Goal: Task Accomplishment & Management: Use online tool/utility

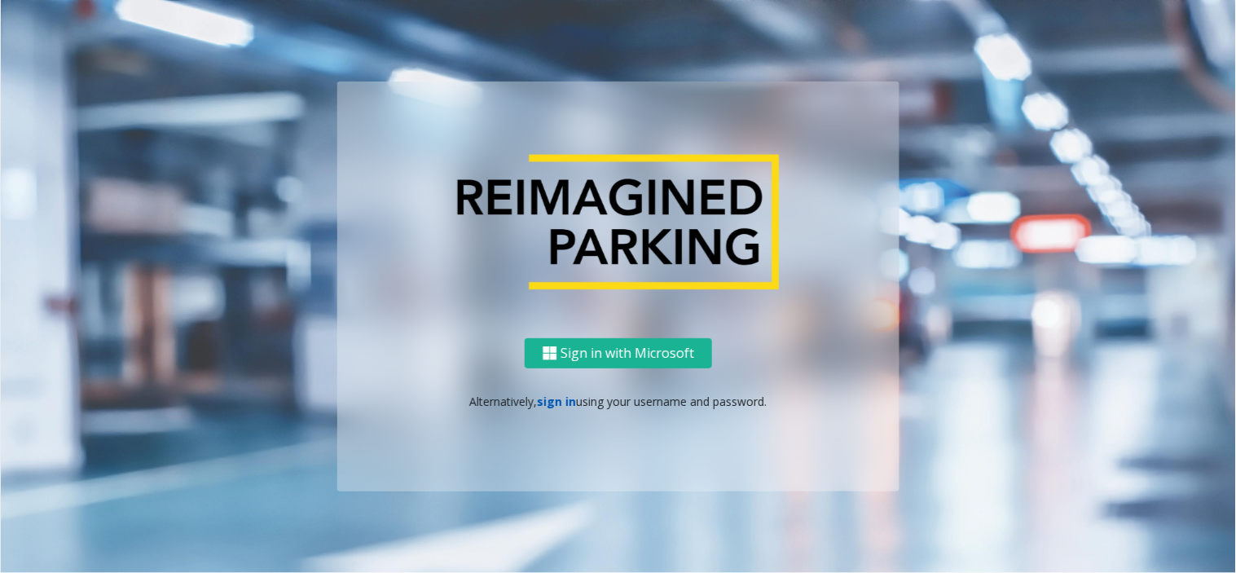
drag, startPoint x: 0, startPoint y: 0, endPoint x: 564, endPoint y: 393, distance: 687.3
click at [564, 394] on link "sign in" at bounding box center [557, 401] width 39 height 15
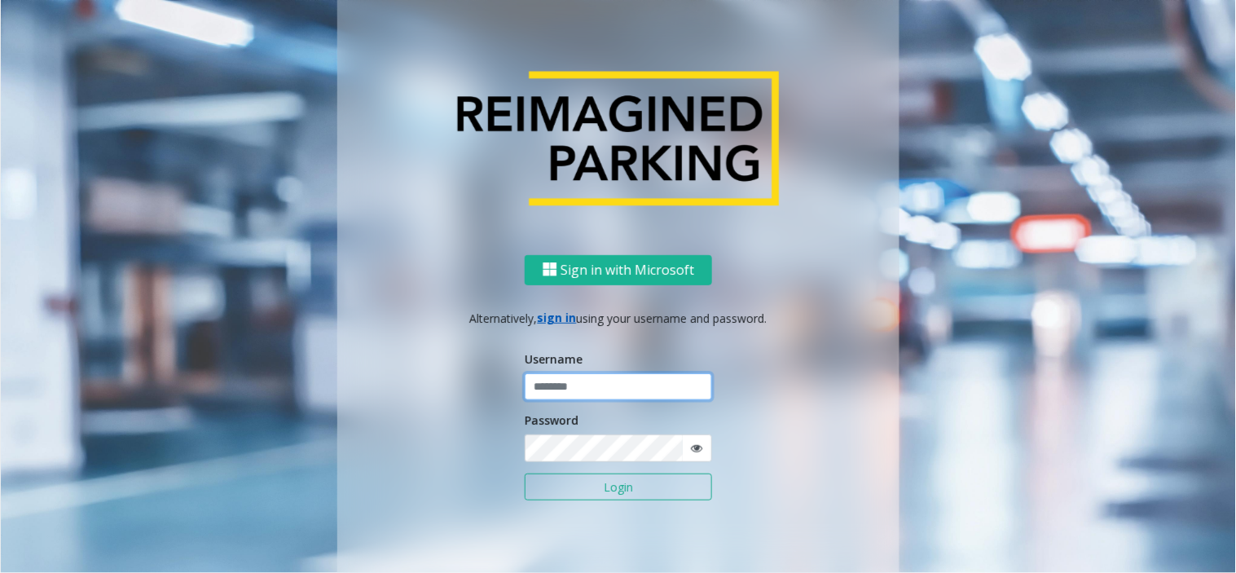
click at [564, 393] on input "text" at bounding box center [618, 387] width 187 height 28
paste input "**********"
type input "**********"
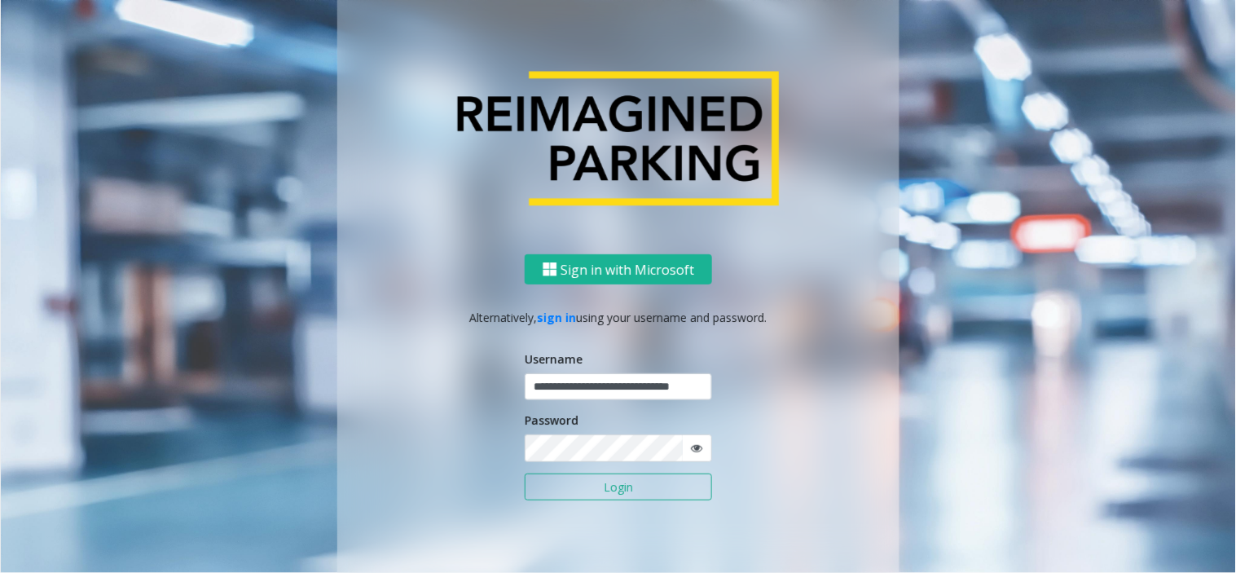
click at [632, 490] on button "Login" at bounding box center [618, 488] width 187 height 28
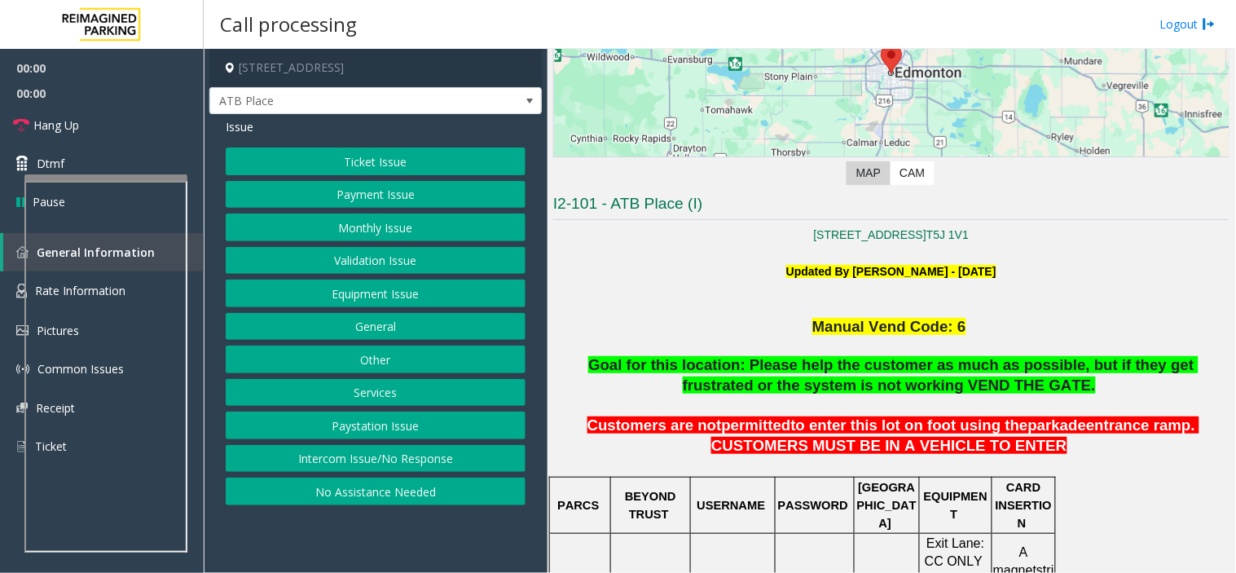
scroll to position [271, 0]
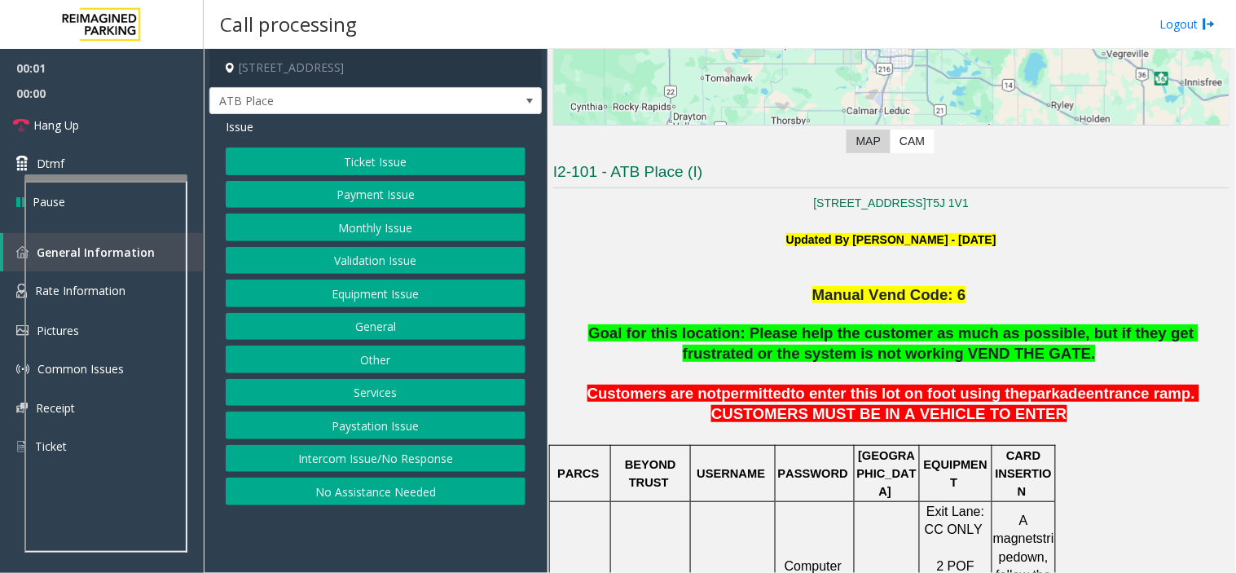
click at [854, 314] on p at bounding box center [891, 315] width 676 height 18
drag, startPoint x: 854, startPoint y: 314, endPoint x: 843, endPoint y: 296, distance: 21.3
click at [843, 296] on span "Manual Vend Code: 6" at bounding box center [890, 294] width 154 height 17
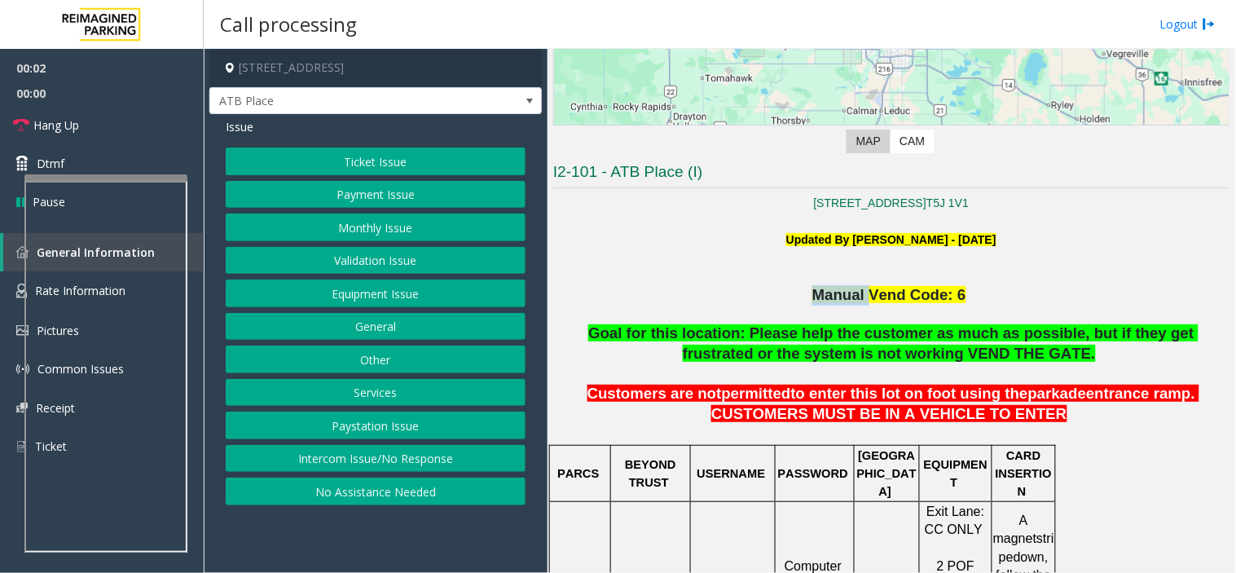
click at [843, 296] on span "Manual Vend Code: 6" at bounding box center [890, 294] width 154 height 17
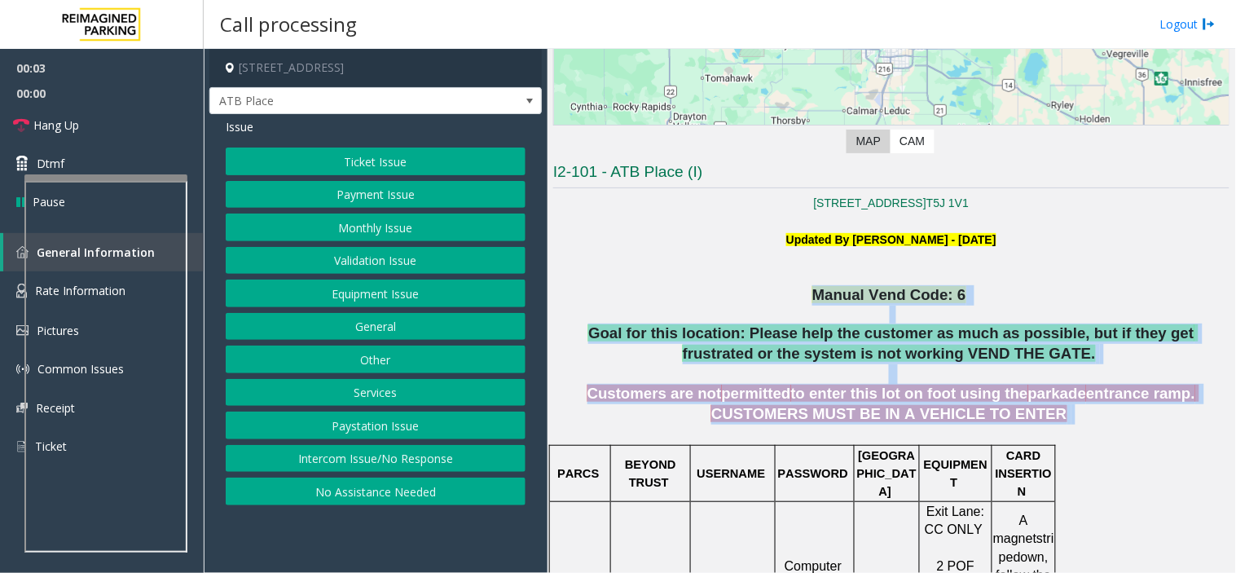
drag, startPoint x: 843, startPoint y: 296, endPoint x: 1015, endPoint y: 406, distance: 204.2
click at [1015, 406] on p "Customers are not permitted to enter this lot on foot using the parkade entranc…" at bounding box center [891, 413] width 676 height 59
drag, startPoint x: 1015, startPoint y: 406, endPoint x: 845, endPoint y: 297, distance: 201.7
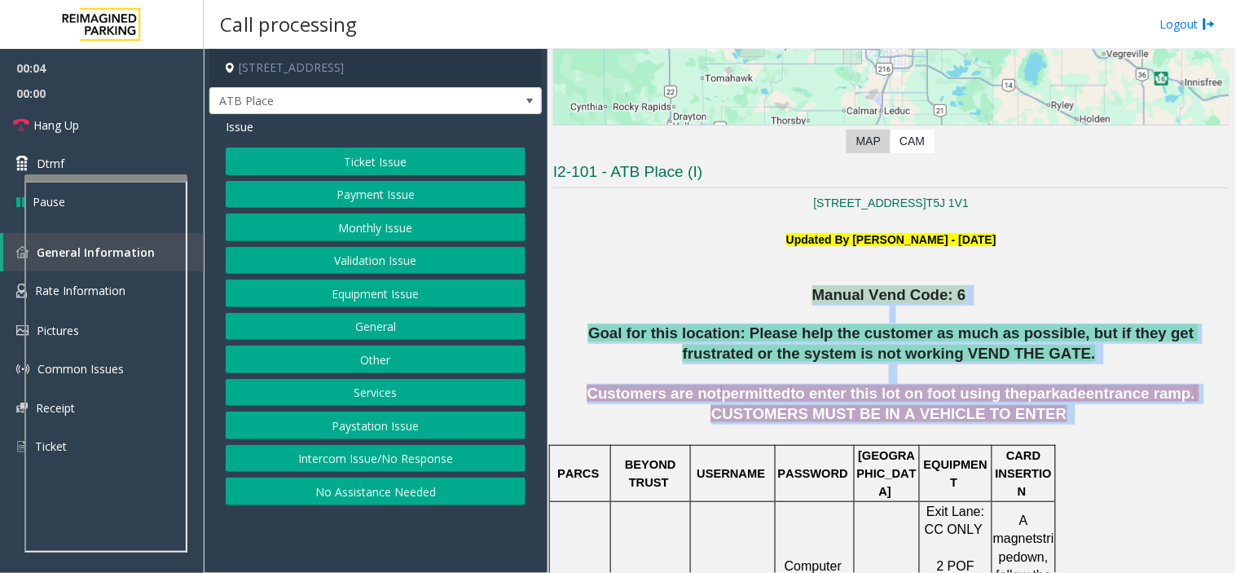
click at [845, 297] on span "Manual Vend Code: 6" at bounding box center [890, 294] width 154 height 17
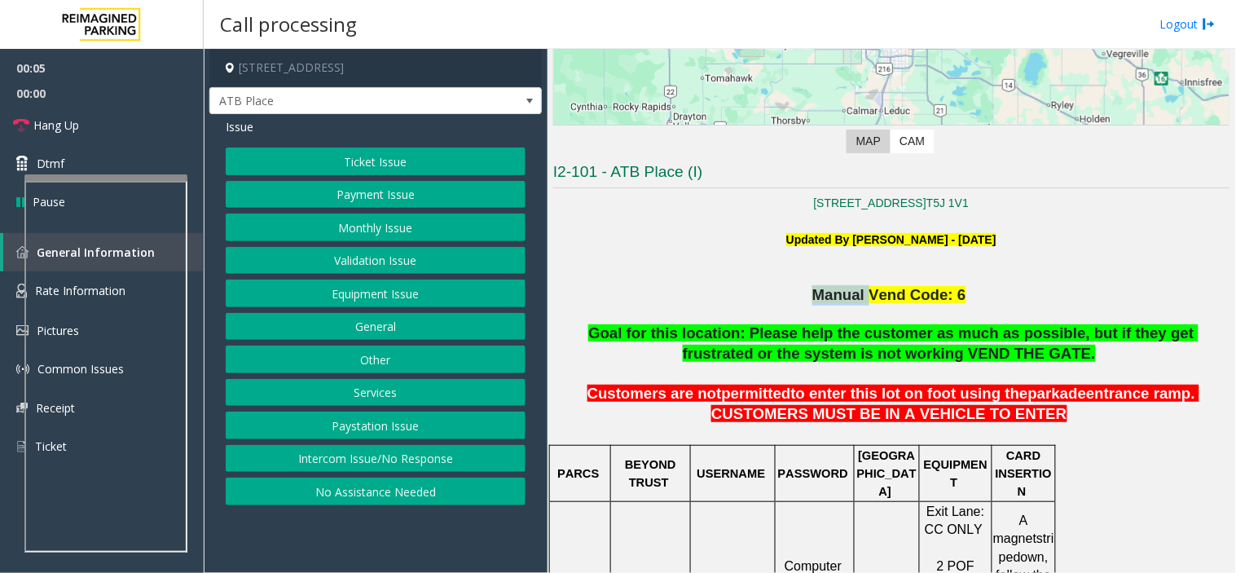
click at [845, 297] on span "Manual Vend Code: 6" at bounding box center [890, 294] width 154 height 17
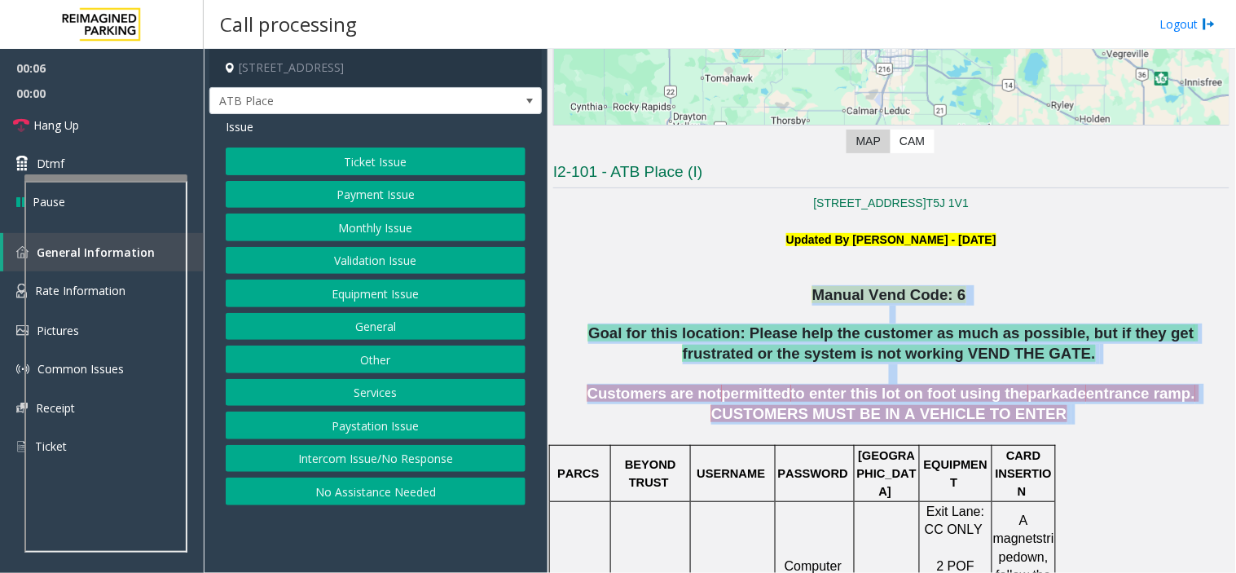
drag, startPoint x: 845, startPoint y: 297, endPoint x: 980, endPoint y: 416, distance: 180.1
click at [982, 416] on span "entrance ramp. CUSTOMERS MUST BE IN A VEHICLE TO ENTER" at bounding box center [955, 403] width 488 height 37
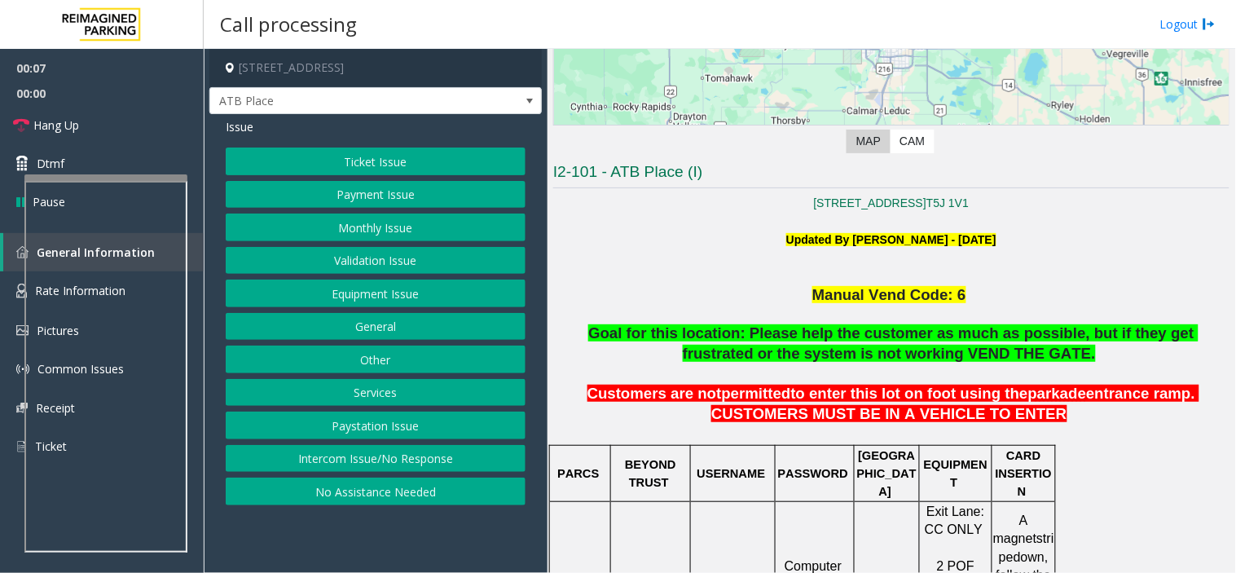
click at [1068, 417] on span at bounding box center [1070, 413] width 4 height 17
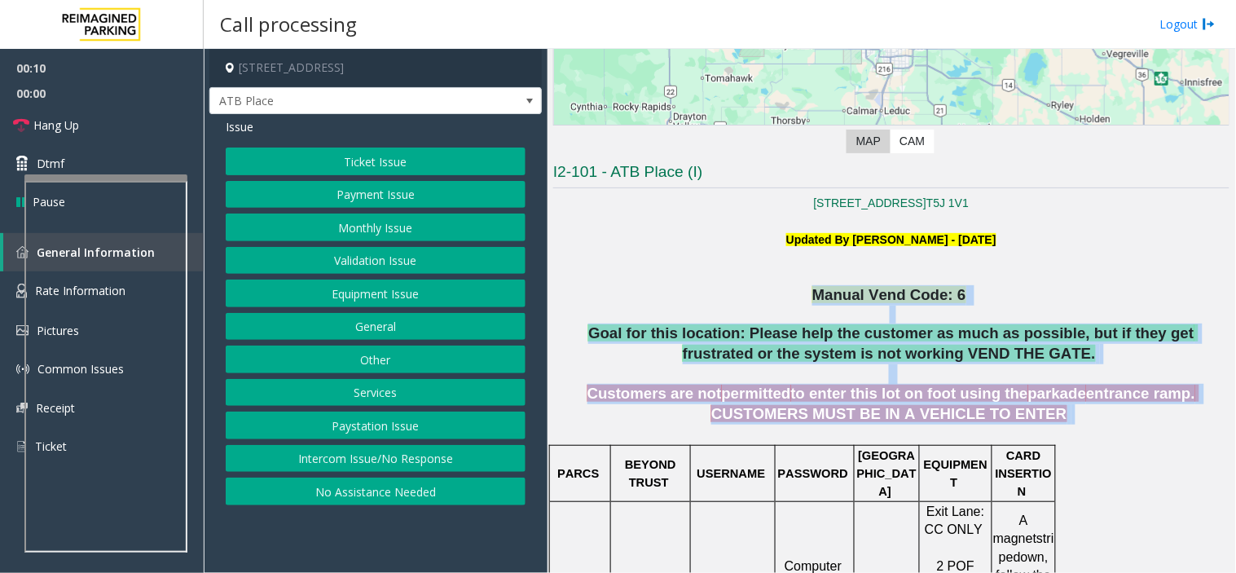
drag, startPoint x: 989, startPoint y: 417, endPoint x: 718, endPoint y: 293, distance: 298.3
click at [718, 293] on p "Manual Vend Code: 6" at bounding box center [891, 295] width 676 height 20
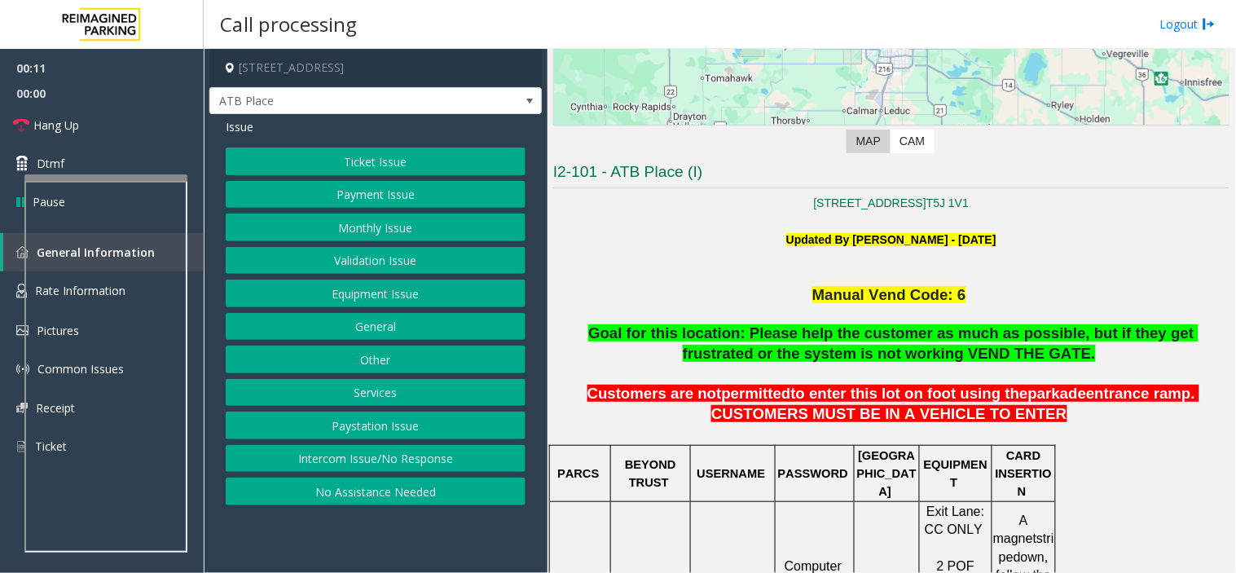
click at [469, 451] on button "Intercom Issue/No Response" at bounding box center [376, 459] width 300 height 28
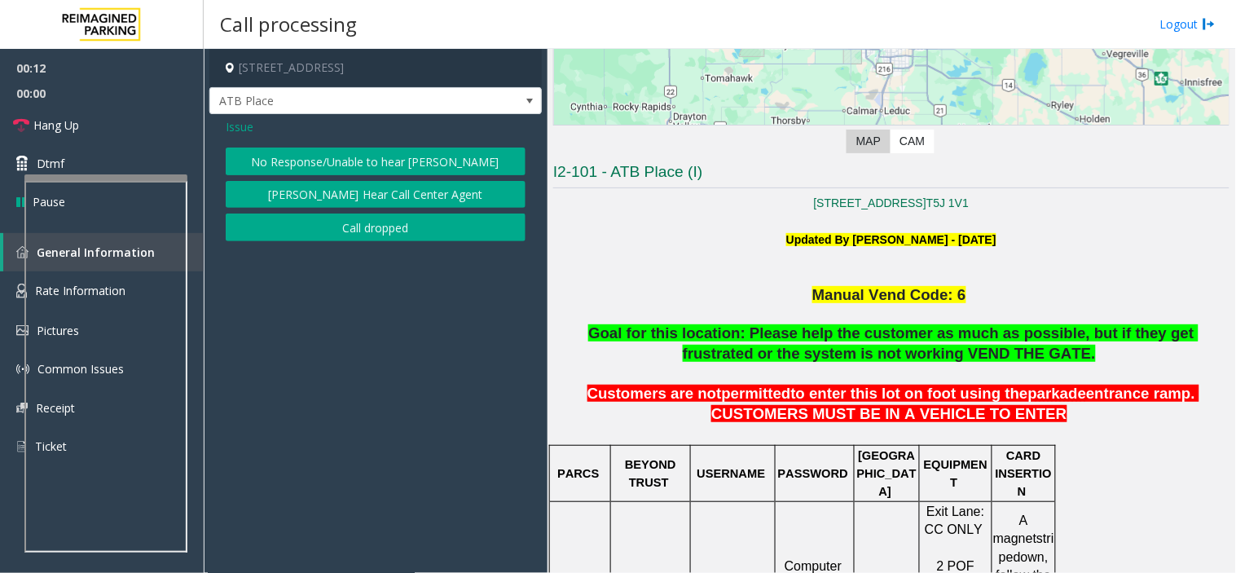
click at [425, 182] on button "[PERSON_NAME] Hear Call Center Agent" at bounding box center [376, 195] width 300 height 28
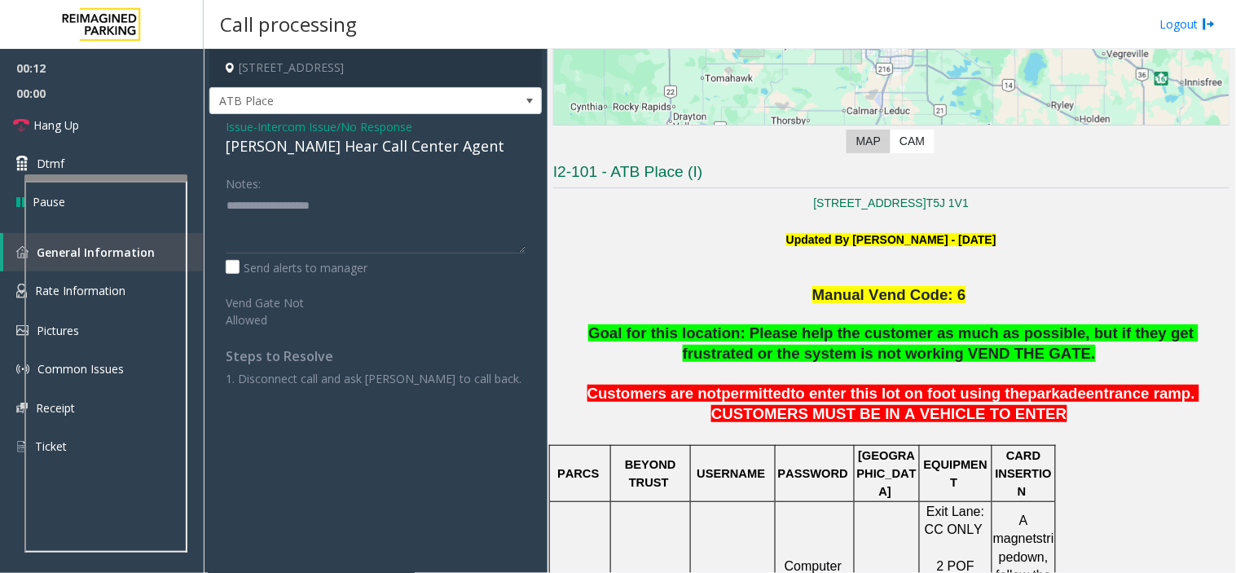
click at [386, 126] on span "Intercom Issue/No Response" at bounding box center [335, 126] width 155 height 17
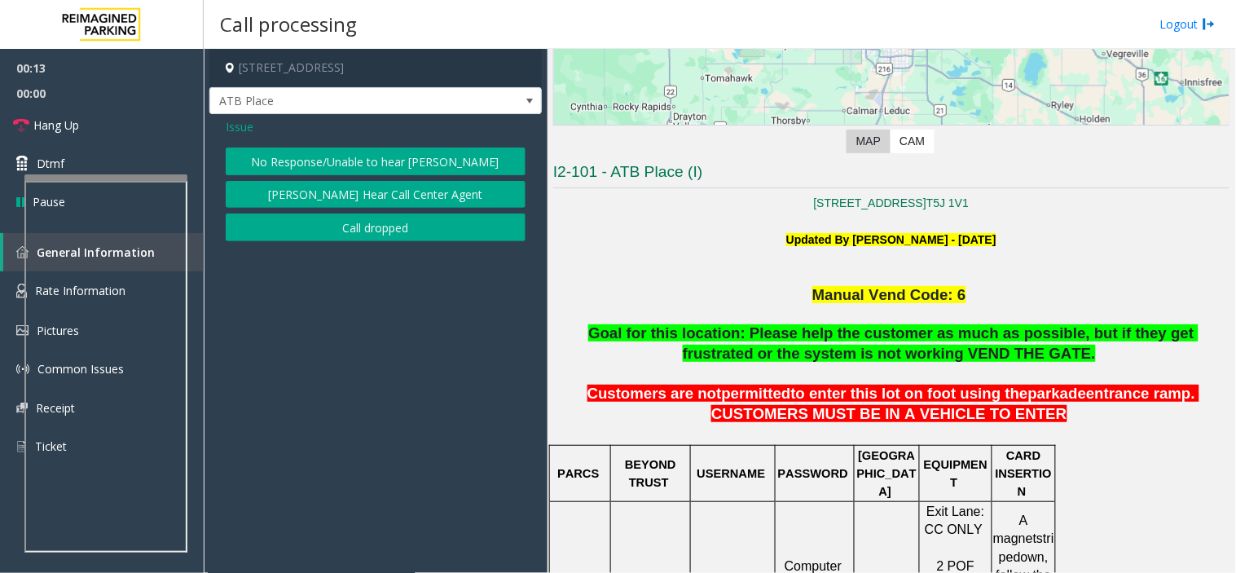
click at [257, 147] on div "Issue No Response/Unable to hear [PERSON_NAME] Cannot Hear Call Center Agent Ca…" at bounding box center [375, 181] width 333 height 135
click at [165, 137] on link "Hang Up" at bounding box center [102, 125] width 204 height 38
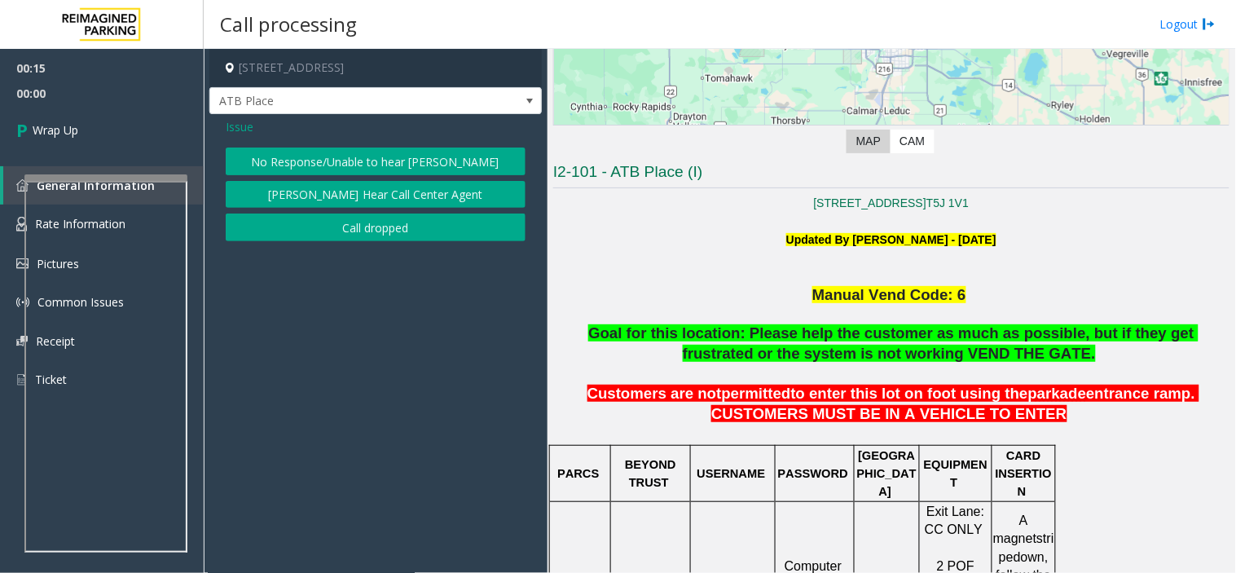
click at [372, 151] on button "No Response/Unable to hear [PERSON_NAME]" at bounding box center [376, 162] width 300 height 28
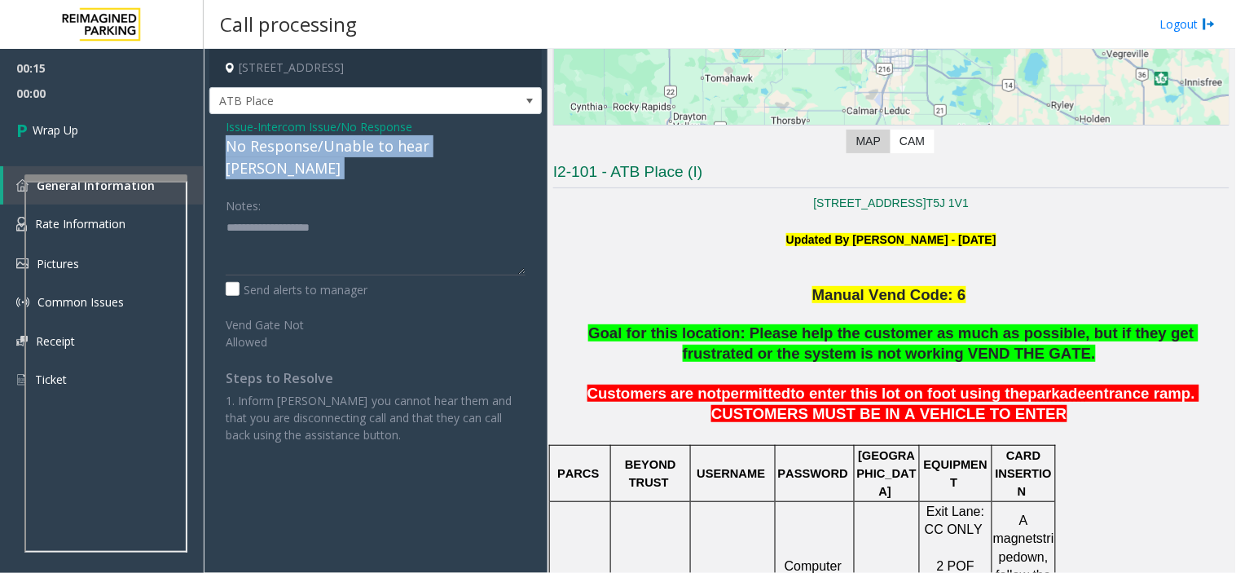
click at [372, 151] on div "No Response/Unable to hear [PERSON_NAME]" at bounding box center [376, 157] width 300 height 44
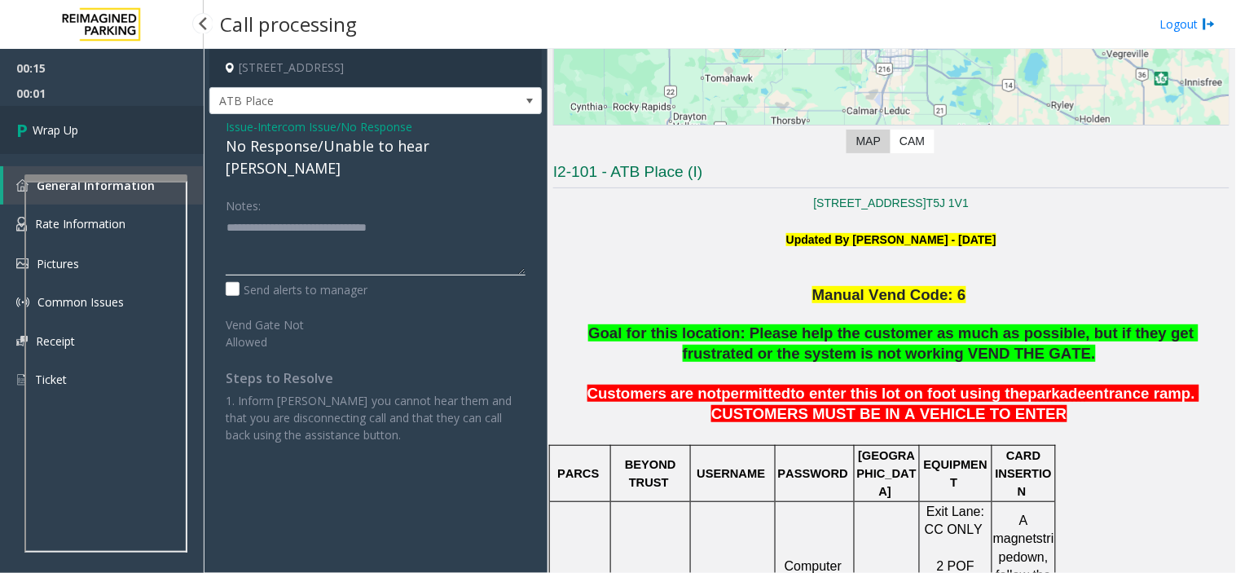
type textarea "**********"
click at [95, 114] on link "Wrap Up" at bounding box center [102, 130] width 204 height 48
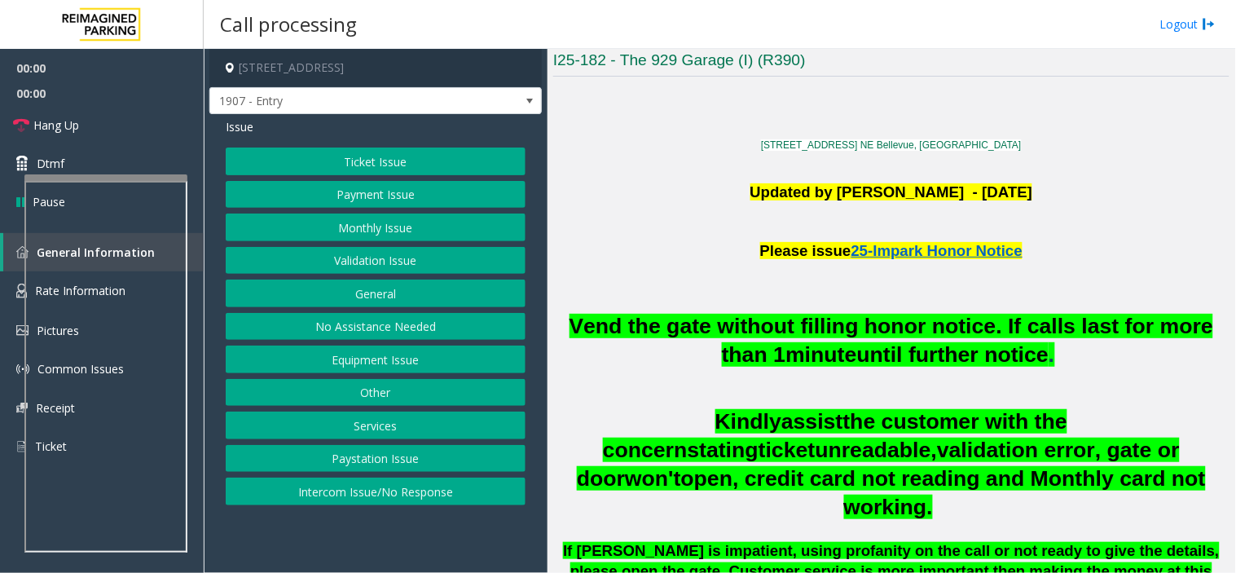
scroll to position [543, 0]
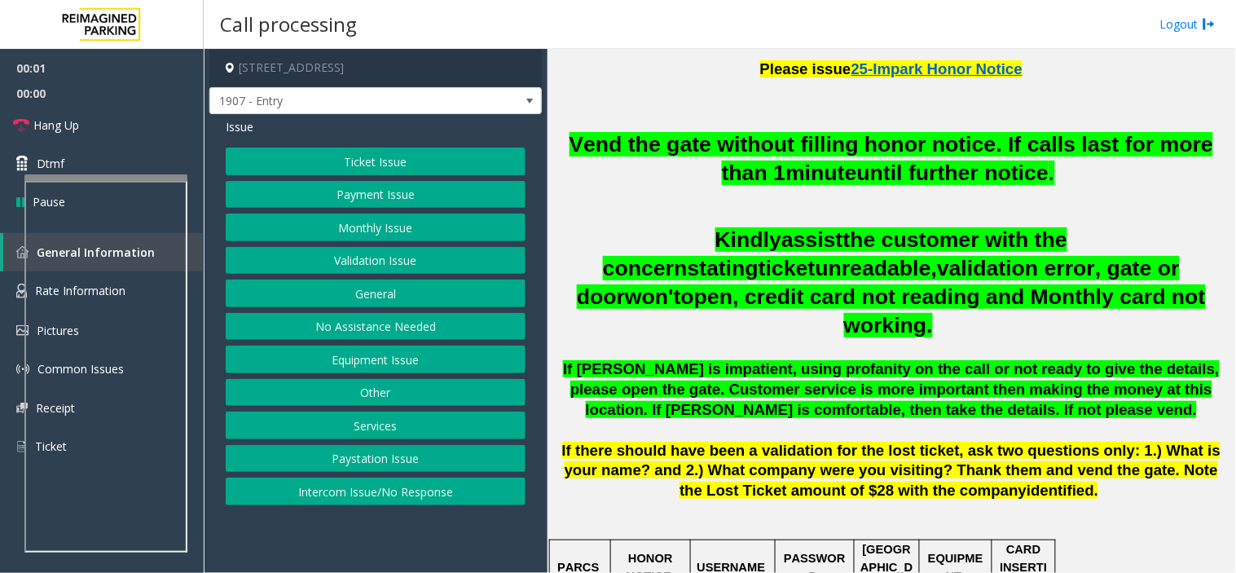
click at [655, 156] on h2 "Vend the gate without filling honor notice. If calls last for more than 1 minut…" at bounding box center [891, 158] width 676 height 57
click at [654, 156] on h2 "Vend the gate without filling honor notice. If calls last for more than 1 minut…" at bounding box center [891, 158] width 676 height 57
click at [649, 159] on h2 "Vend the gate without filling honor notice. If calls last for more than 1 minut…" at bounding box center [891, 158] width 676 height 57
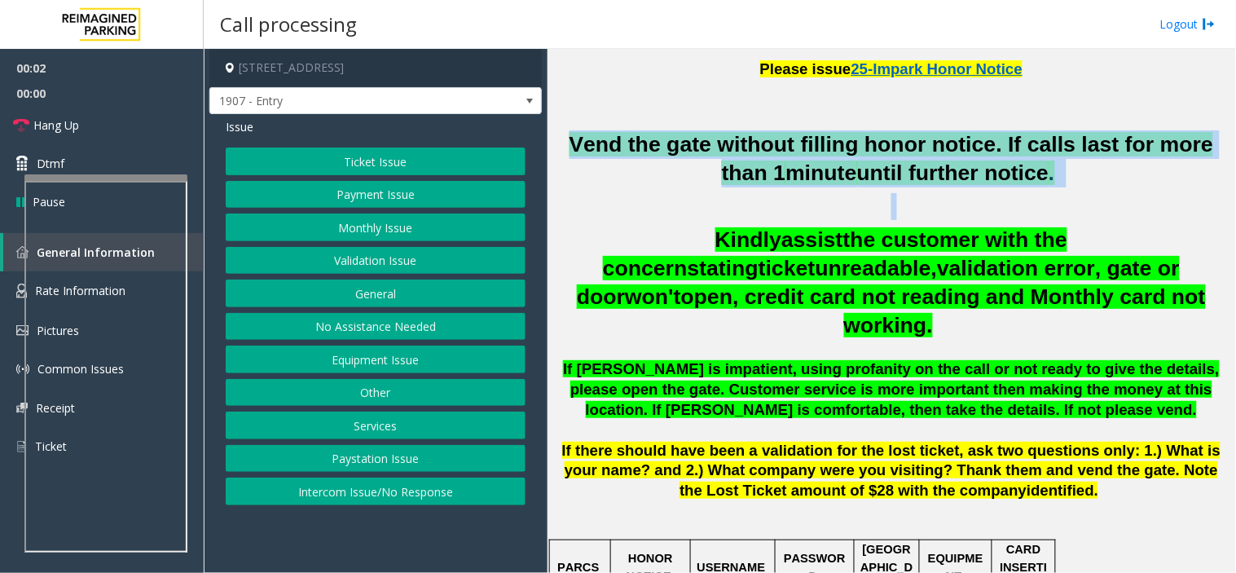
click at [649, 159] on h2 "Vend the gate without filling honor notice. If calls last for more than 1 minut…" at bounding box center [891, 158] width 676 height 57
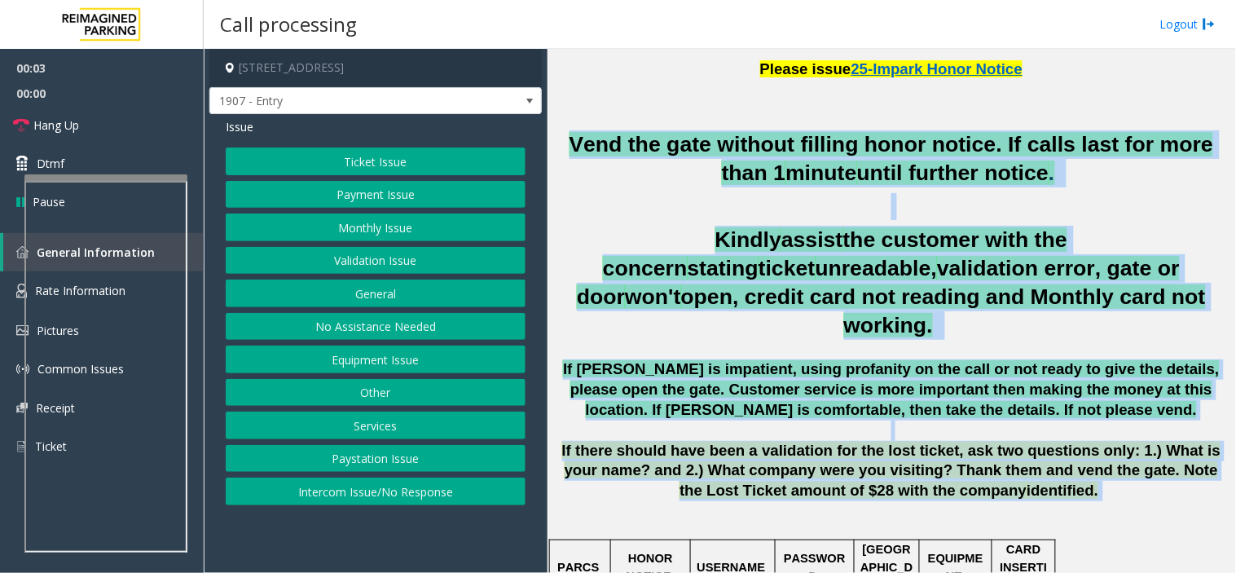
drag, startPoint x: 649, startPoint y: 159, endPoint x: 833, endPoint y: 440, distance: 336.1
click at [833, 440] on div "Vend the gate without filling honor notice. If calls last for more than 1 minut…" at bounding box center [891, 315] width 676 height 371
click at [833, 442] on span "If there should have been a validation for the lost ticket, ask two questions o…" at bounding box center [891, 471] width 659 height 58
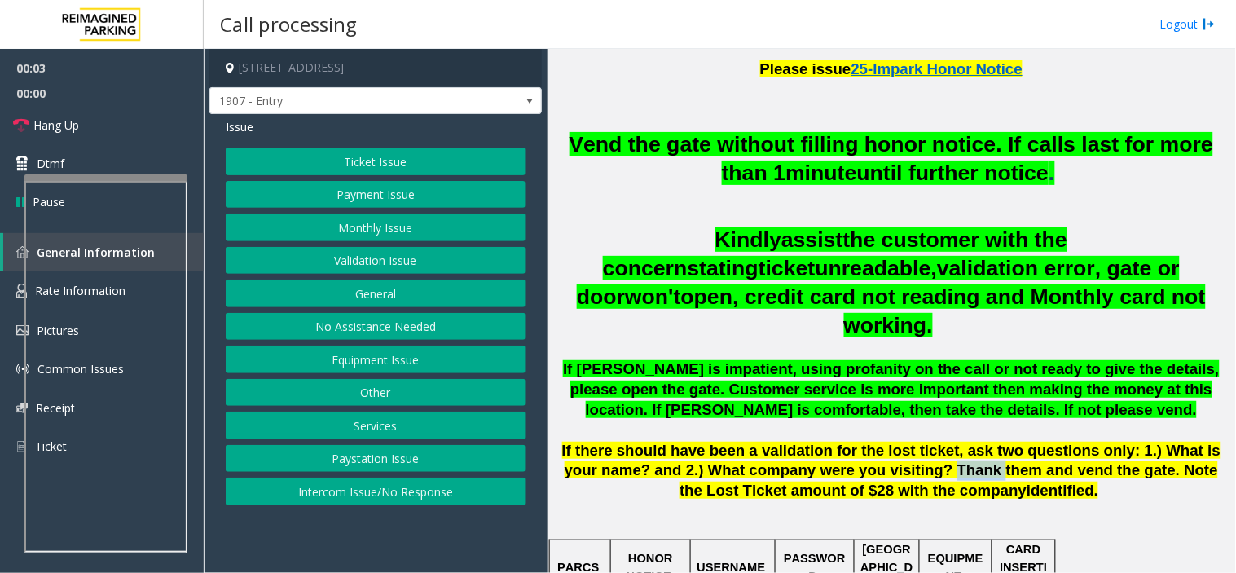
click at [833, 442] on span "If there should have been a validation for the lost ticket, ask two questions o…" at bounding box center [891, 471] width 659 height 58
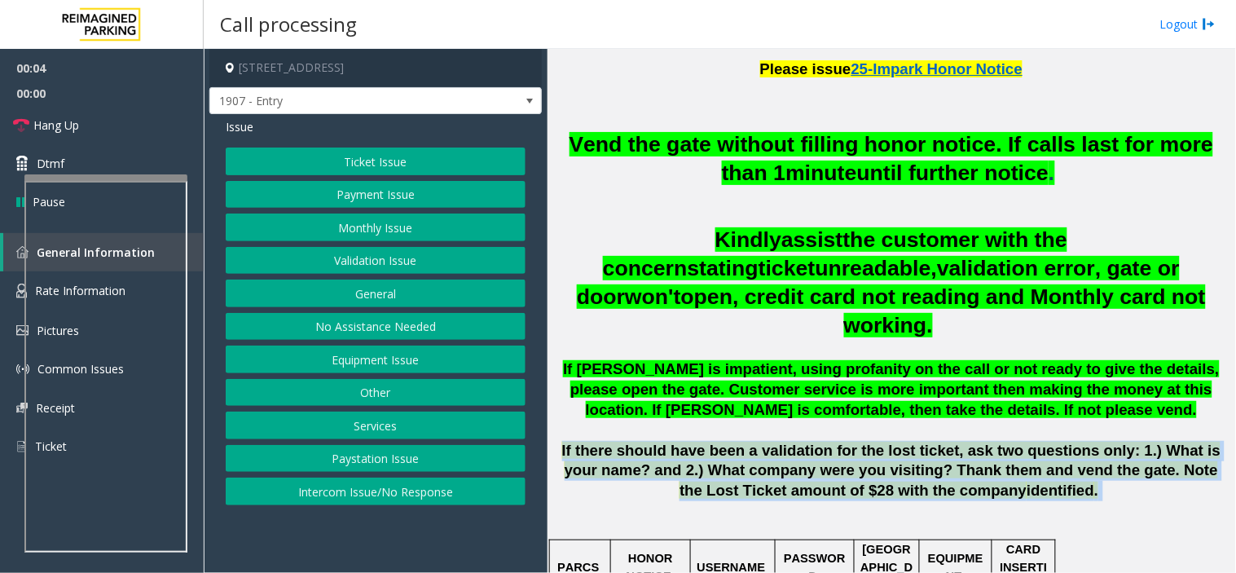
drag, startPoint x: 833, startPoint y: 440, endPoint x: 946, endPoint y: 461, distance: 115.3
click at [946, 461] on span "If there should have been a validation for the lost ticket, ask two questions o…" at bounding box center [891, 471] width 659 height 58
click at [1027, 482] on span "identified" at bounding box center [1061, 490] width 68 height 17
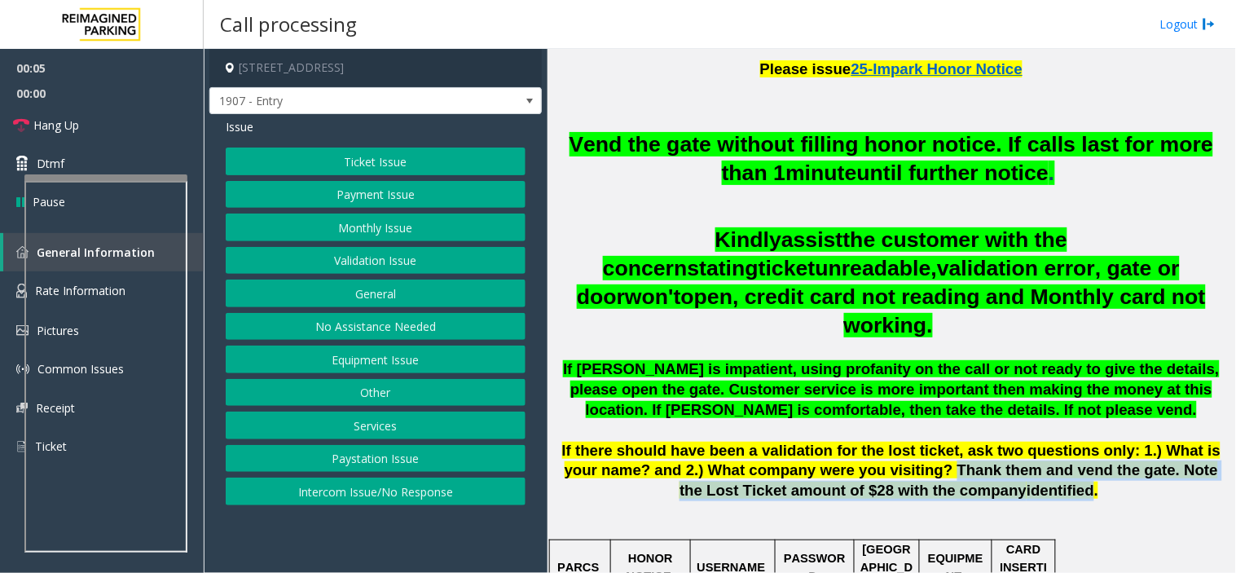
drag, startPoint x: 946, startPoint y: 461, endPoint x: 828, endPoint y: 438, distance: 120.5
click at [828, 442] on span "If there should have been a validation for the lost ticket, ask two questions o…" at bounding box center [891, 471] width 659 height 58
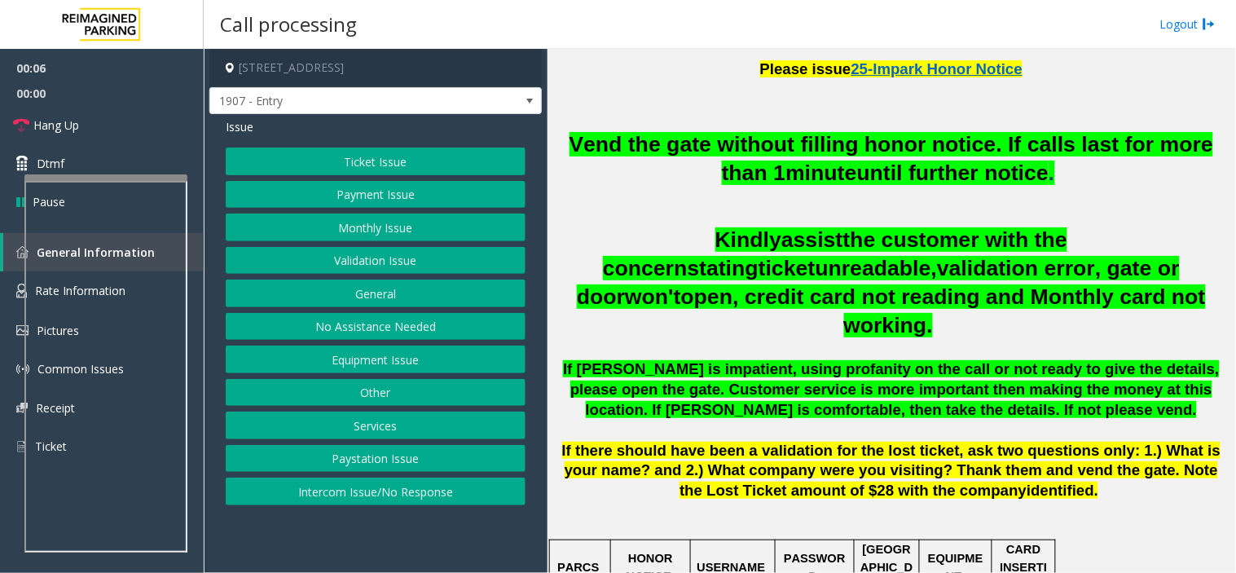
click at [489, 485] on button "Intercom Issue/No Response" at bounding box center [376, 492] width 300 height 28
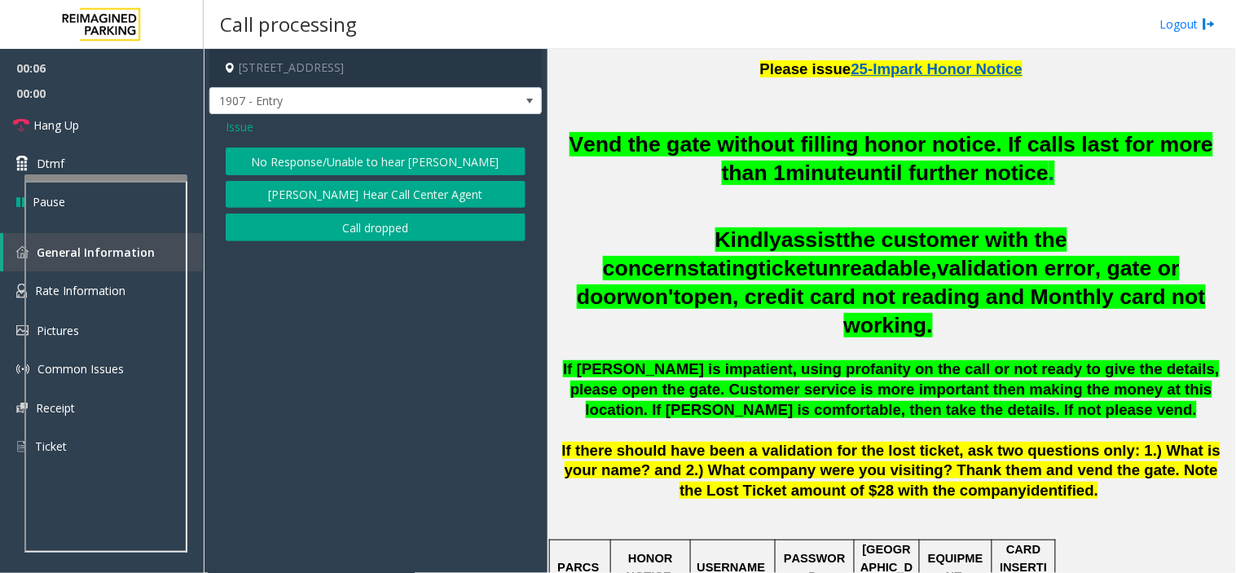
click at [376, 169] on button "No Response/Unable to hear [PERSON_NAME]" at bounding box center [376, 162] width 300 height 28
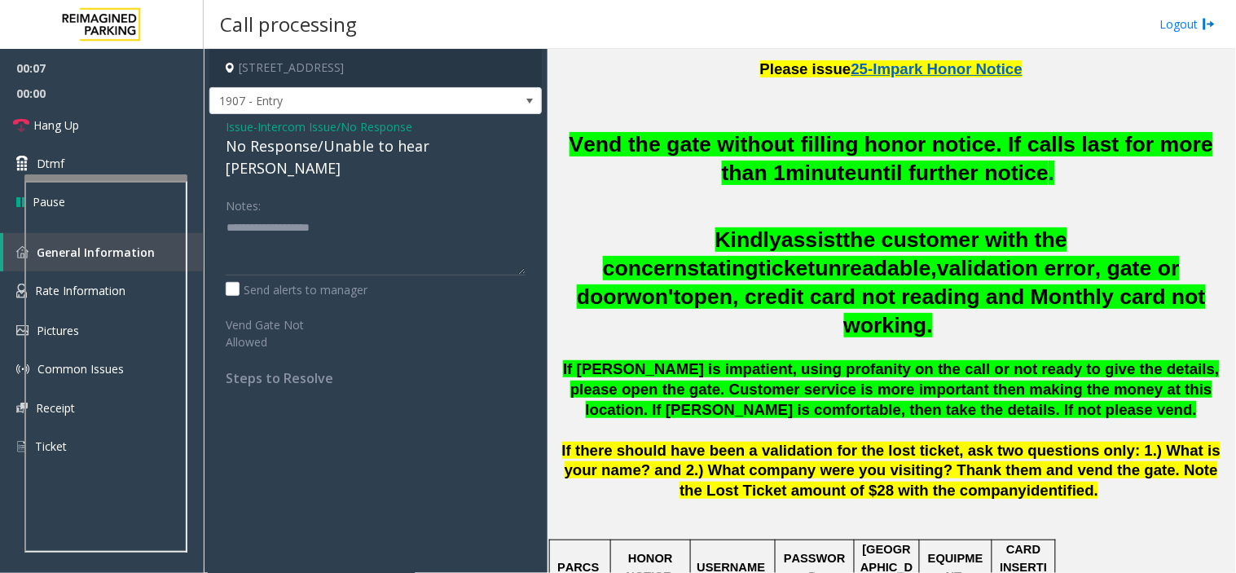
click at [369, 148] on div "No Response/Unable to hear [PERSON_NAME]" at bounding box center [376, 157] width 300 height 44
click at [364, 150] on div "No Response/Unable to hear [PERSON_NAME]" at bounding box center [376, 157] width 300 height 44
click at [363, 151] on div "No Response/Unable to hear [PERSON_NAME]" at bounding box center [376, 157] width 300 height 44
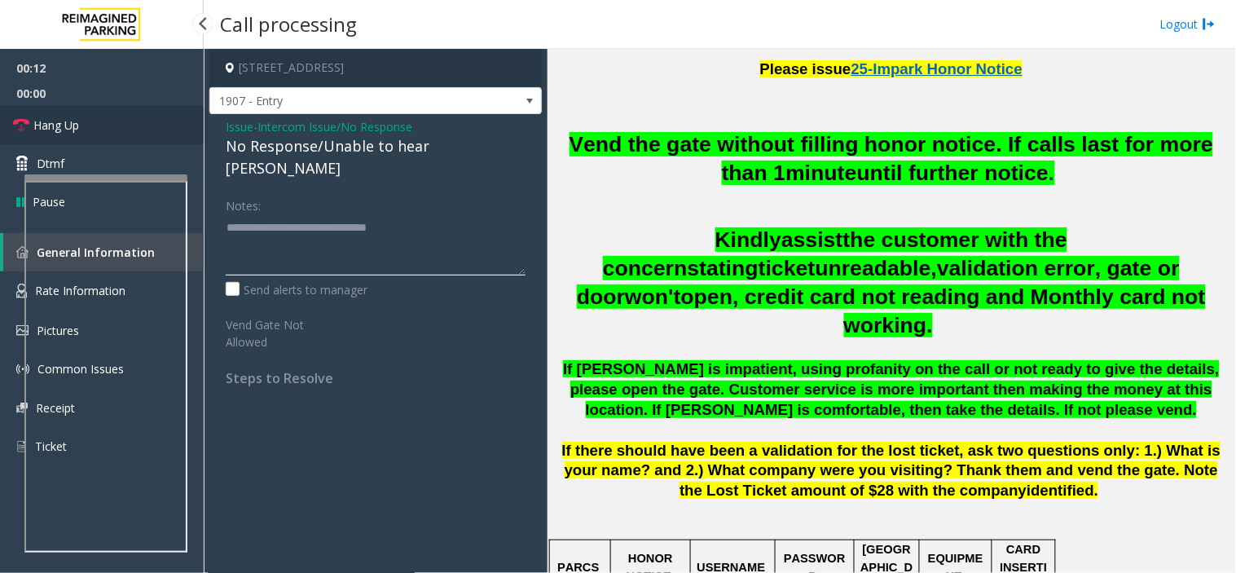
type textarea "**********"
click at [99, 121] on link "Hang Up" at bounding box center [102, 125] width 204 height 38
click at [101, 121] on link "Hang Up" at bounding box center [102, 125] width 204 height 38
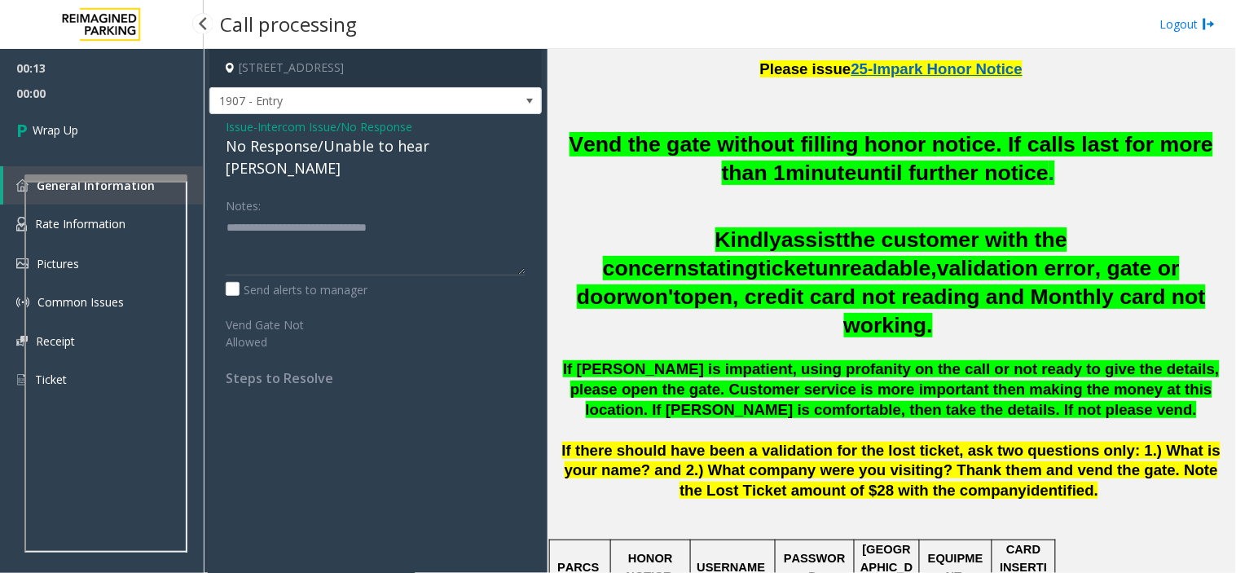
click at [101, 121] on link "Wrap Up" at bounding box center [102, 130] width 204 height 48
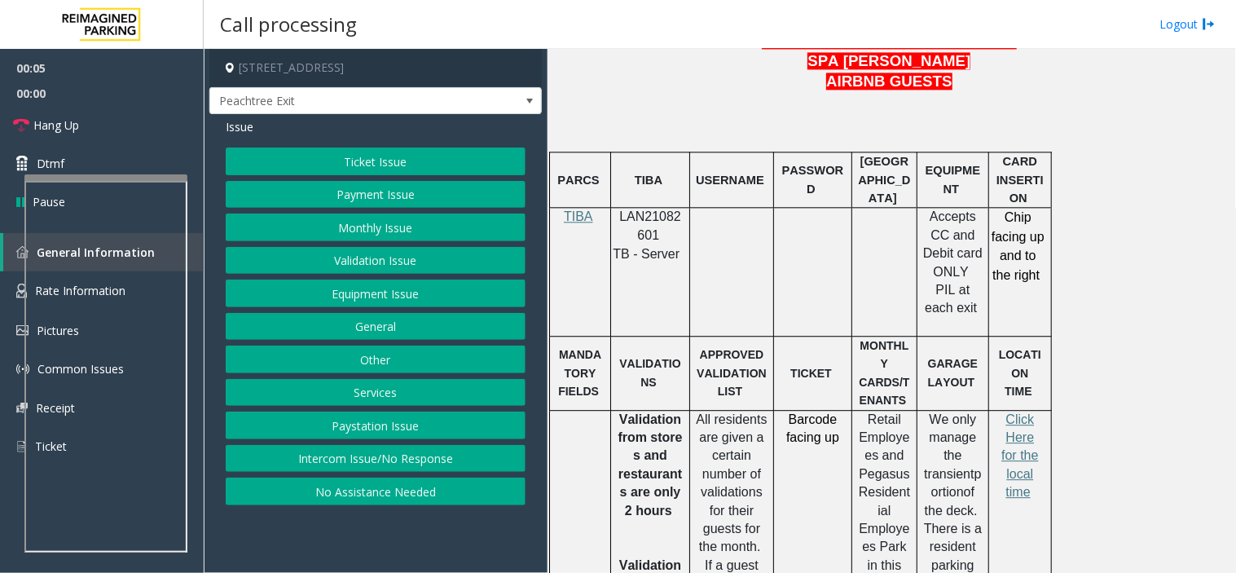
scroll to position [996, 0]
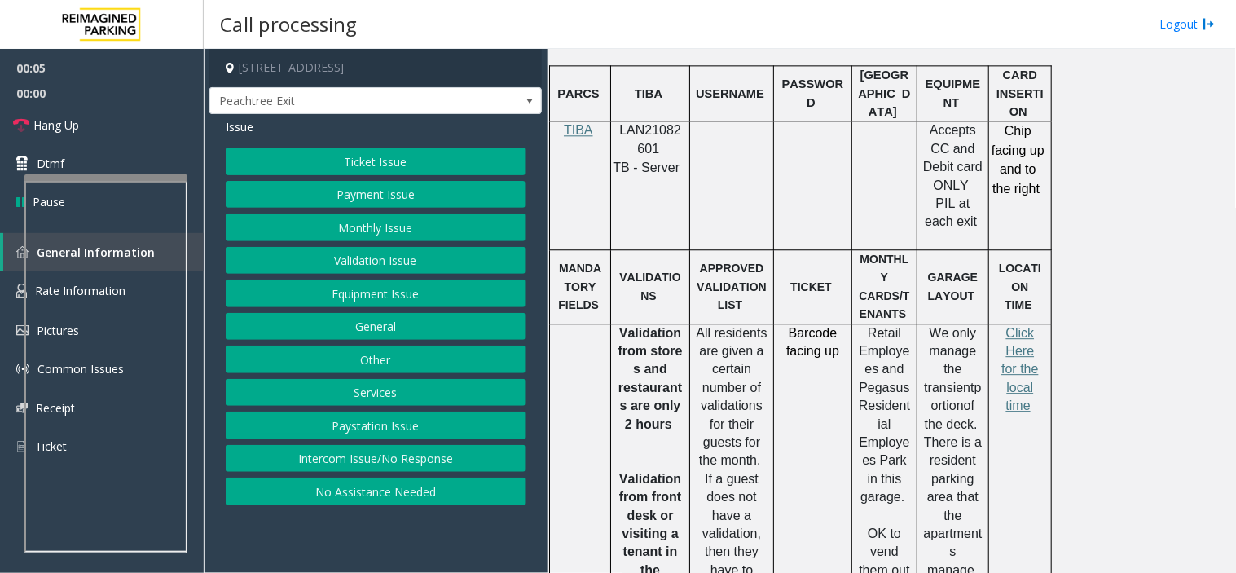
click at [670, 127] on span "LAN21082601" at bounding box center [650, 139] width 62 height 32
drag, startPoint x: 670, startPoint y: 127, endPoint x: 654, endPoint y: 134, distance: 16.8
click at [654, 134] on span "LAN21082601" at bounding box center [650, 139] width 62 height 32
copy span "LAN21082601"
click at [455, 253] on button "Validation Issue" at bounding box center [376, 261] width 300 height 28
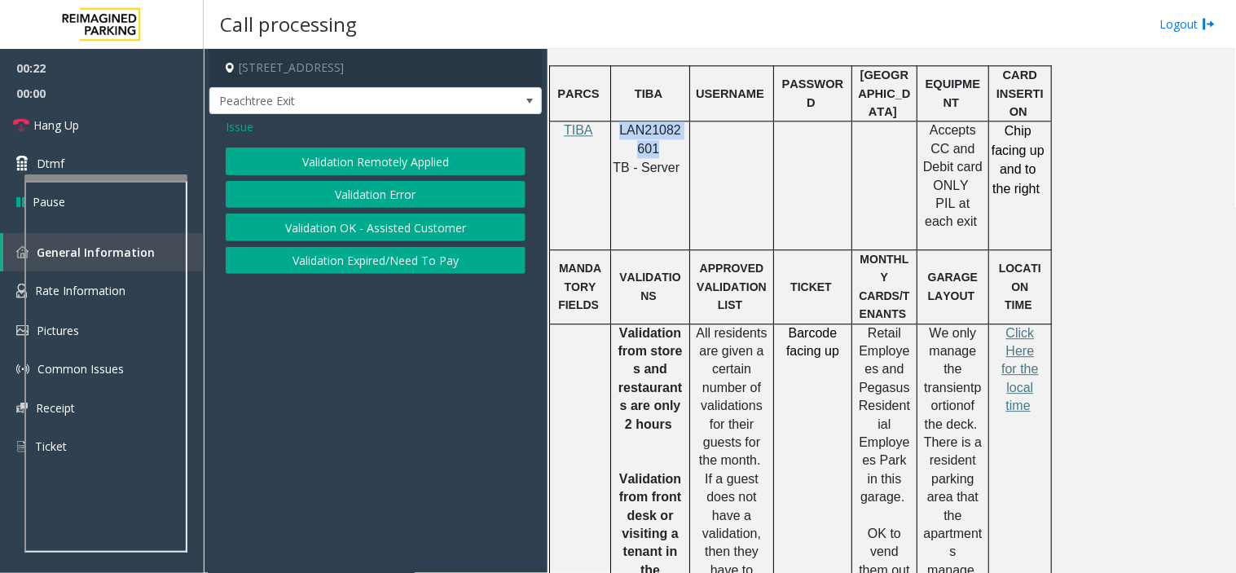
click at [432, 192] on button "Validation Error" at bounding box center [376, 195] width 300 height 28
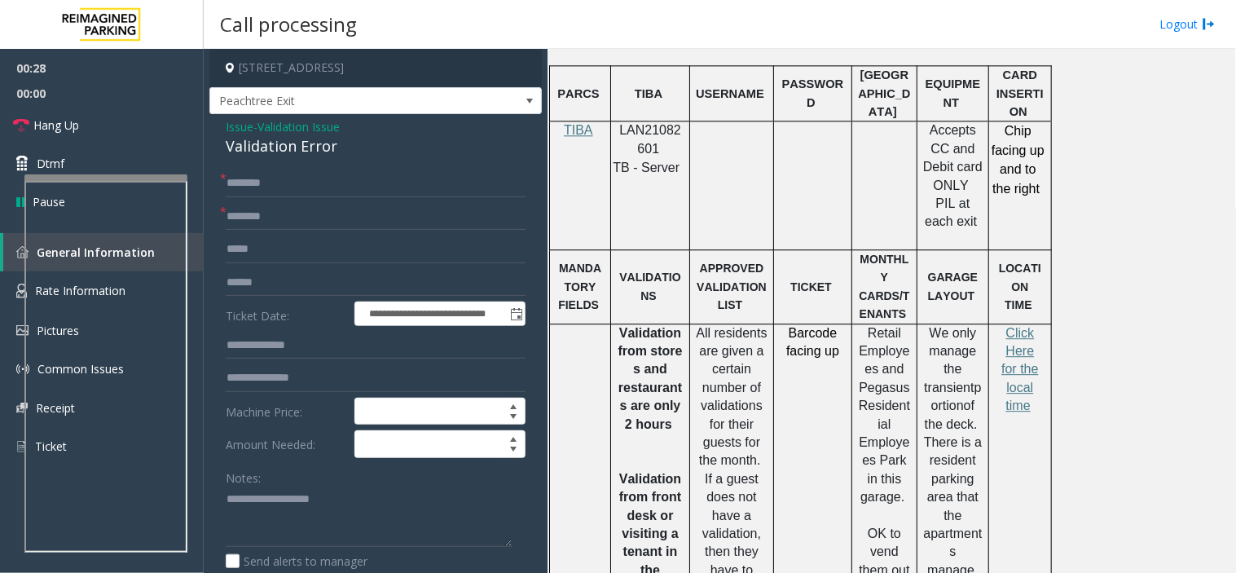
click at [304, 143] on div "Validation Error" at bounding box center [376, 146] width 300 height 22
click at [303, 531] on textarea at bounding box center [369, 517] width 287 height 61
click at [227, 497] on textarea at bounding box center [369, 517] width 287 height 61
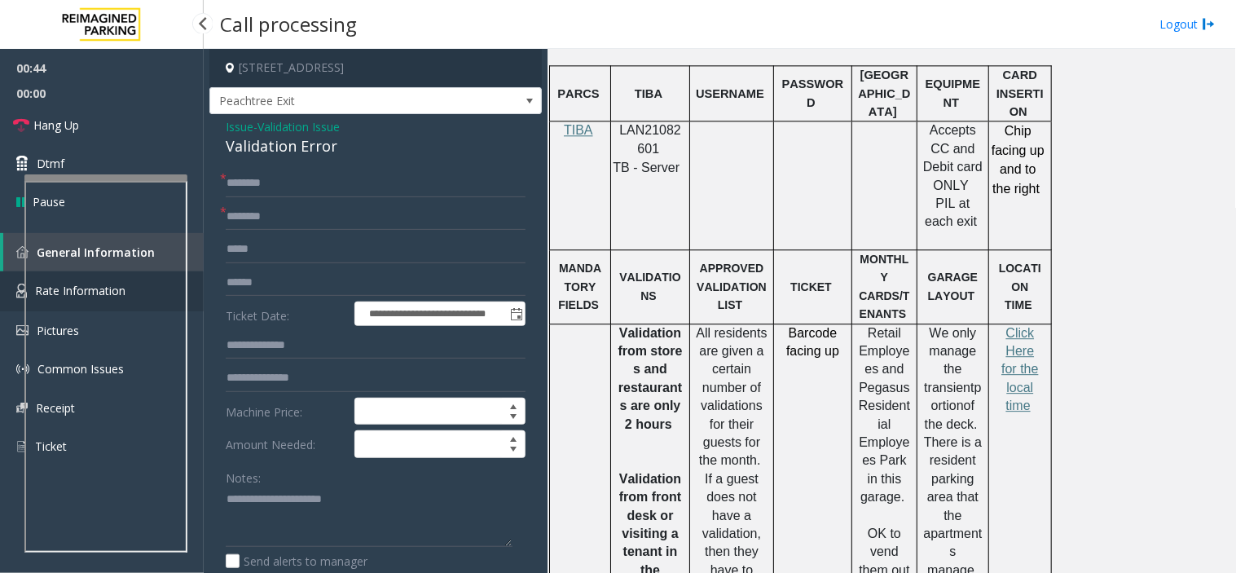
click at [21, 298] on link "Rate Information" at bounding box center [102, 291] width 204 height 40
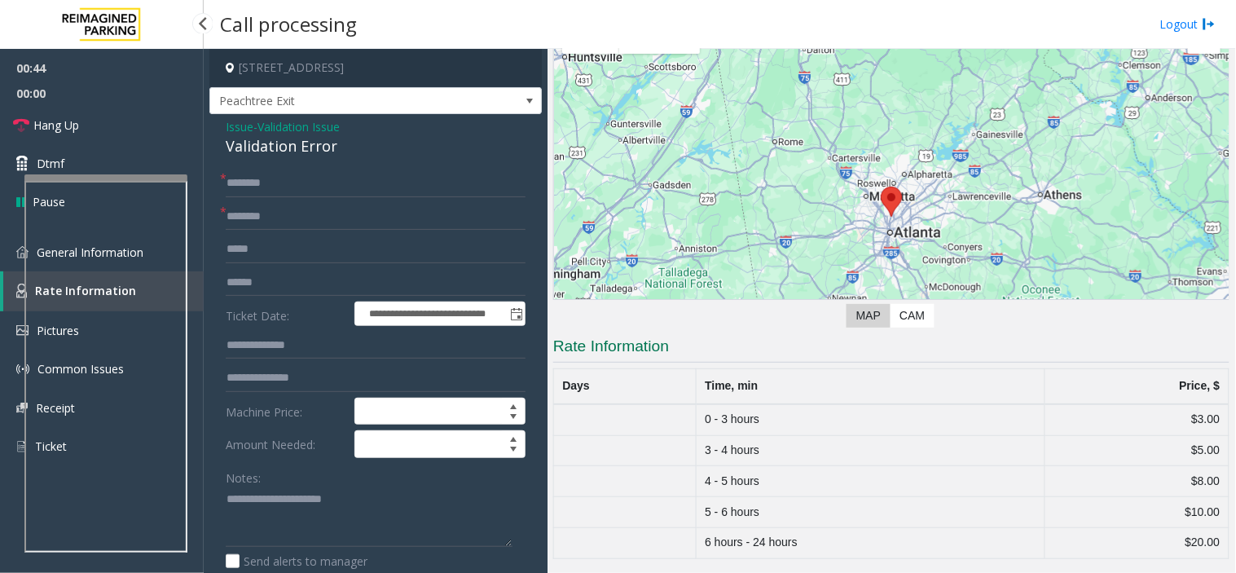
scroll to position [96, 0]
click at [11, 248] on link "General Information" at bounding box center [102, 252] width 204 height 38
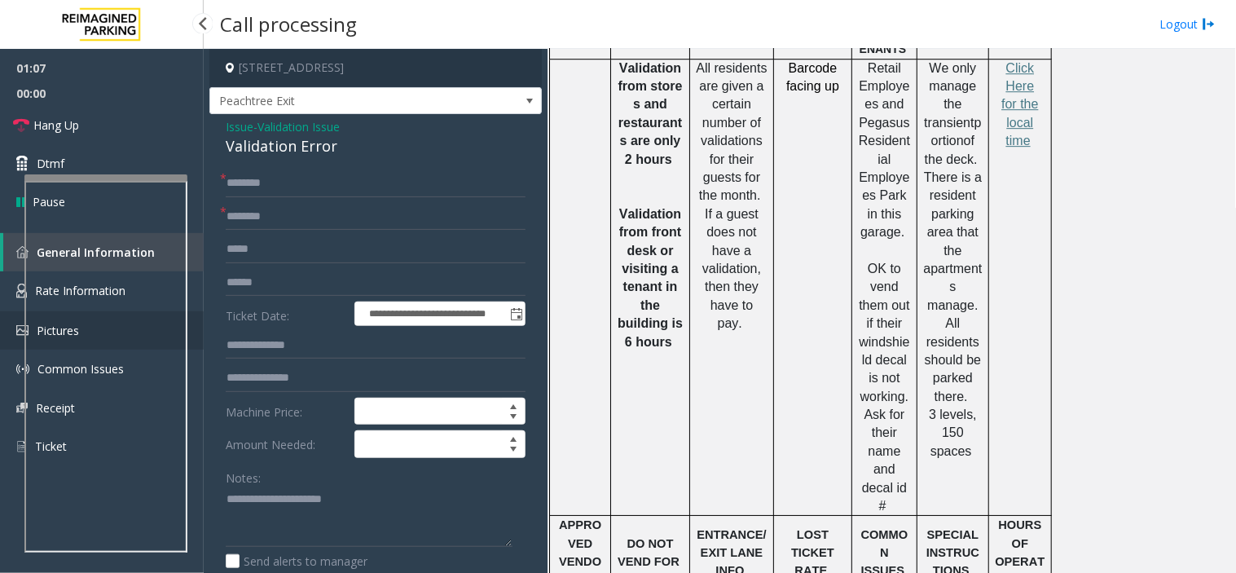
scroll to position [1267, 0]
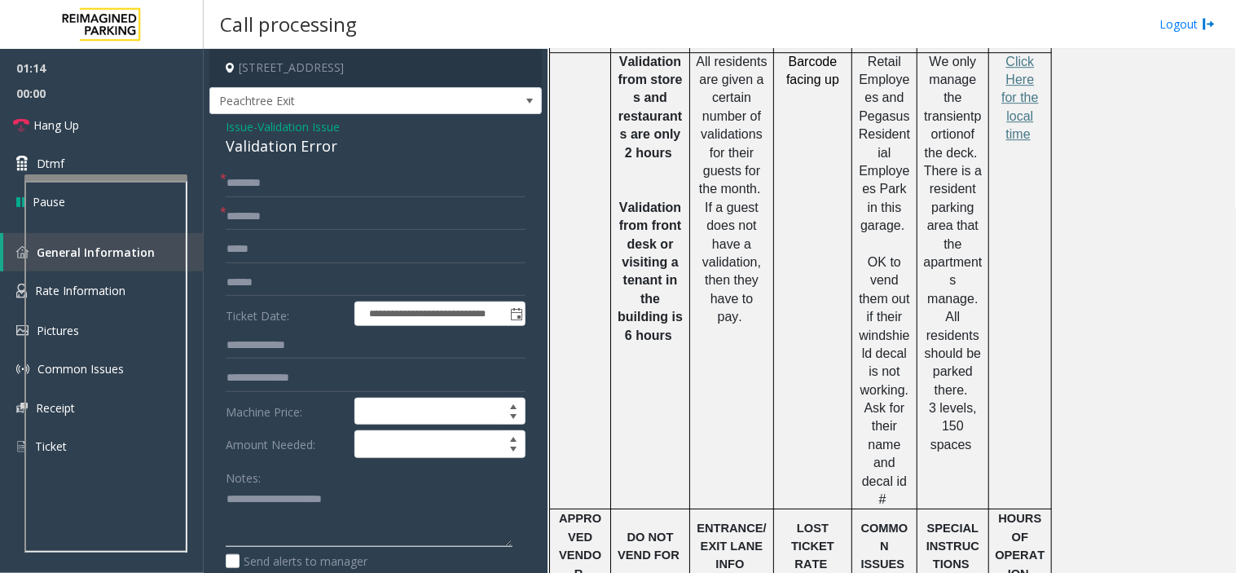
paste textarea "**********"
type textarea "**********"
click at [394, 193] on input "text" at bounding box center [376, 184] width 300 height 28
type input "**"
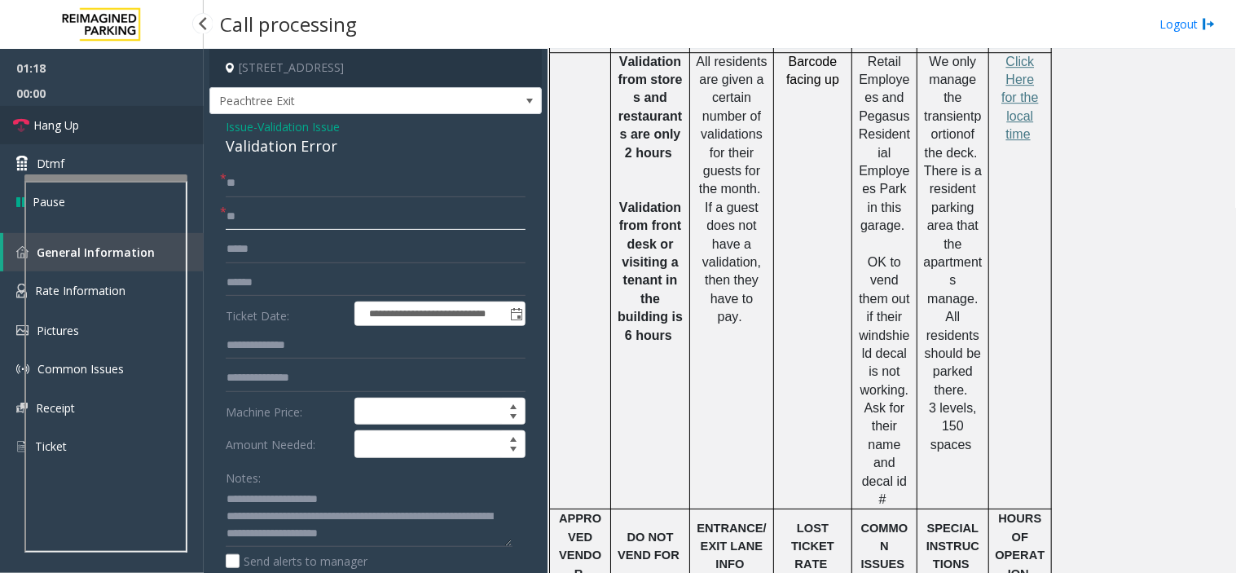
type input "**"
click at [149, 124] on link "Hang Up" at bounding box center [102, 125] width 204 height 38
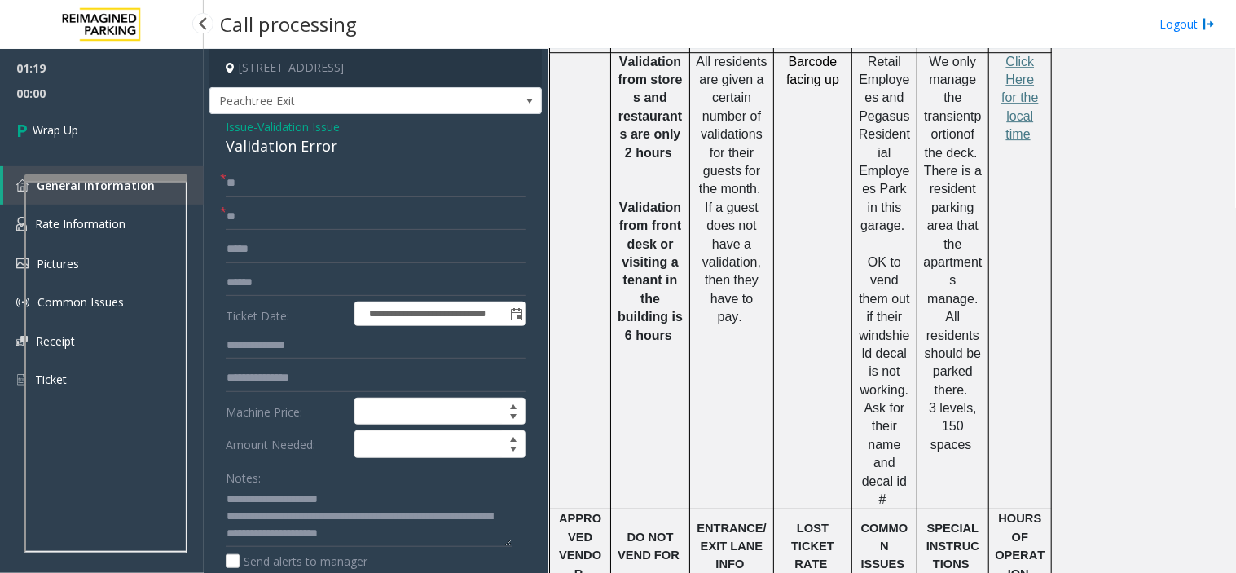
click at [149, 124] on link "Wrap Up" at bounding box center [102, 130] width 204 height 48
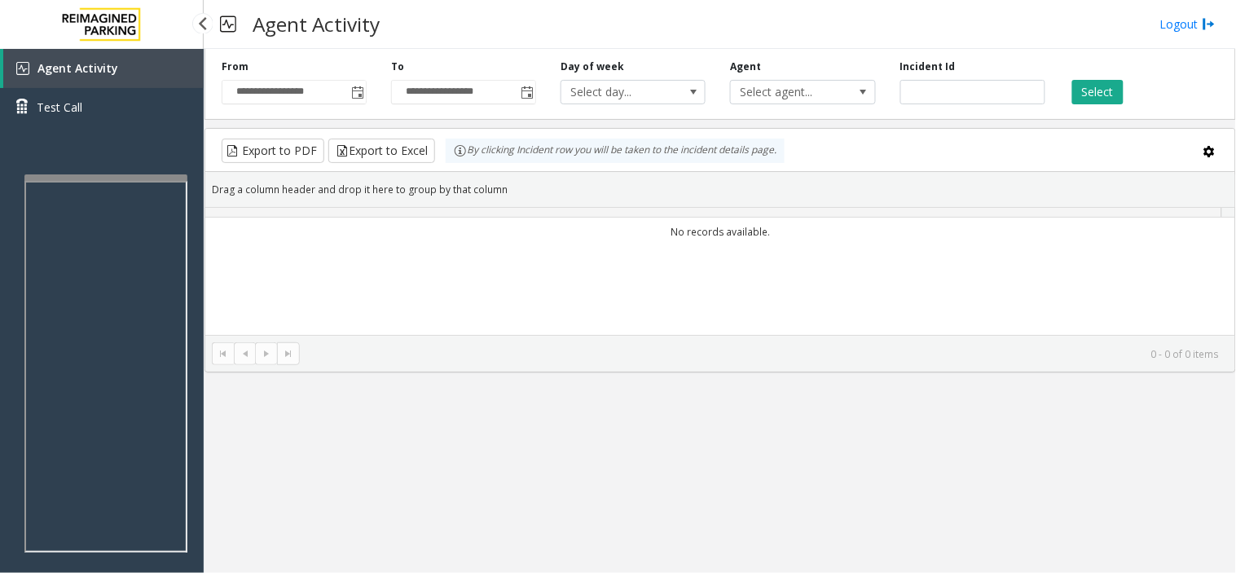
click at [149, 124] on link "Test Call" at bounding box center [102, 107] width 204 height 38
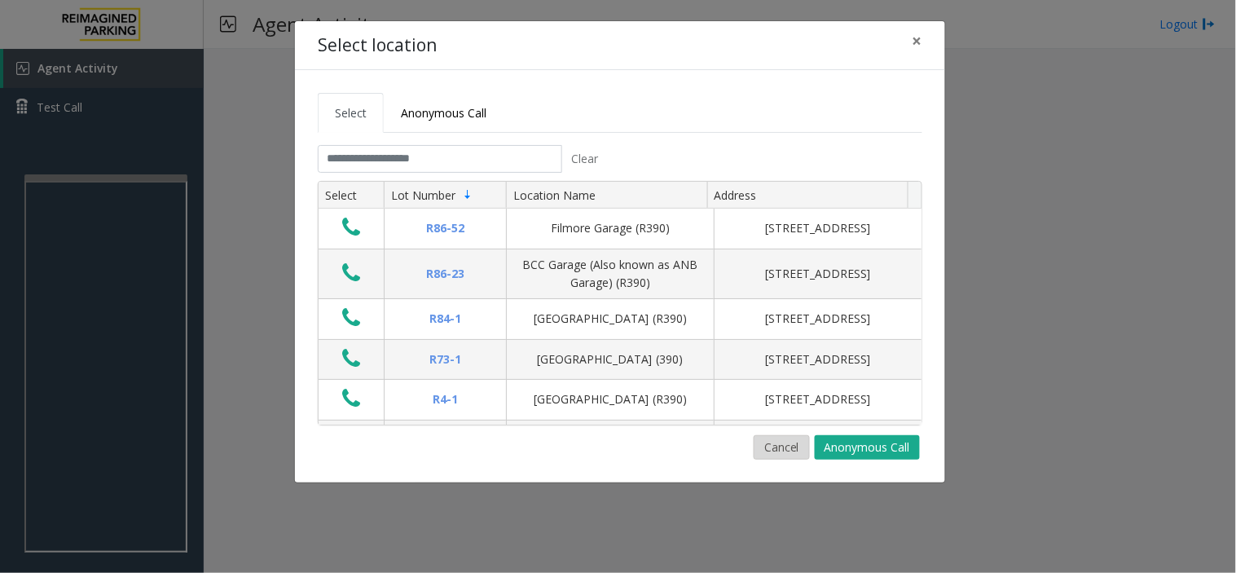
click at [785, 449] on button "Cancel" at bounding box center [782, 447] width 56 height 24
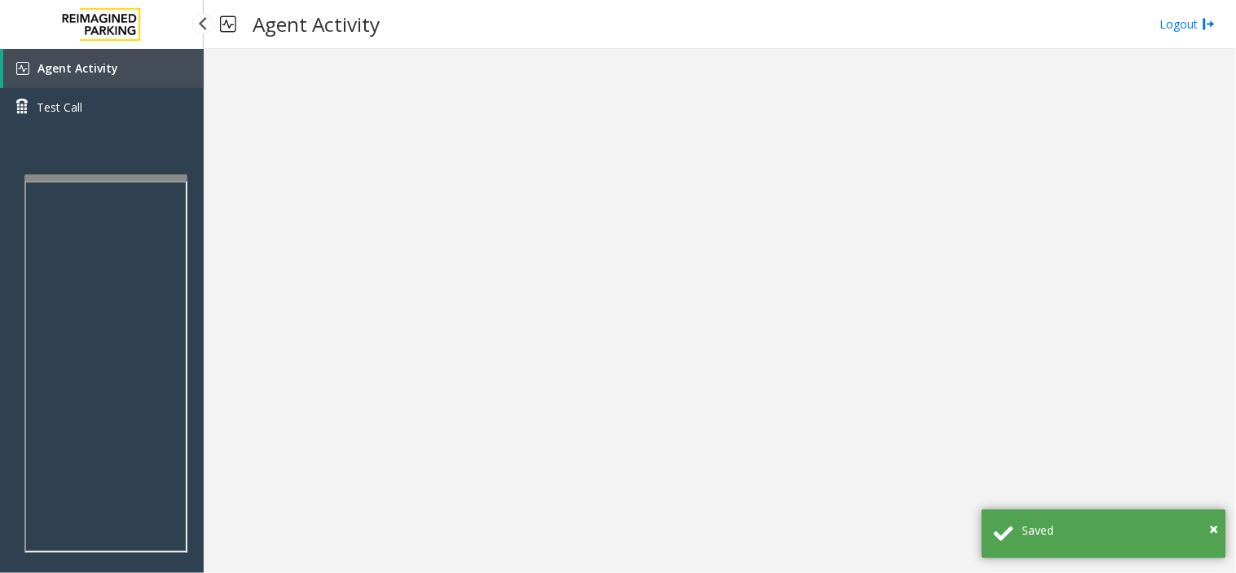
click at [149, 52] on link "Agent Activity" at bounding box center [103, 68] width 200 height 39
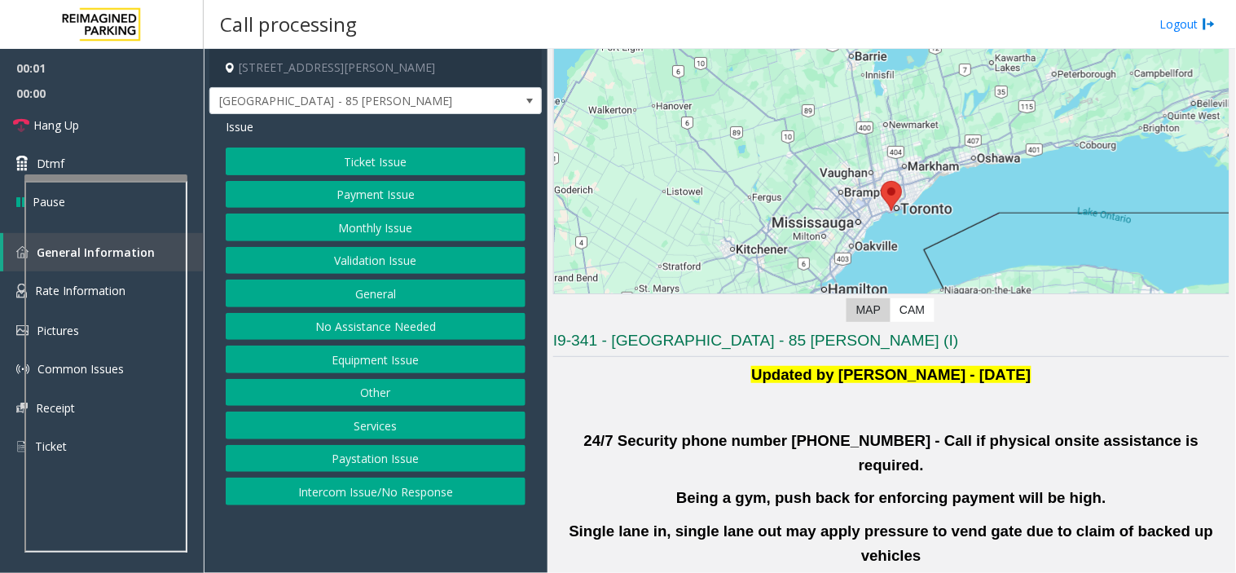
scroll to position [271, 0]
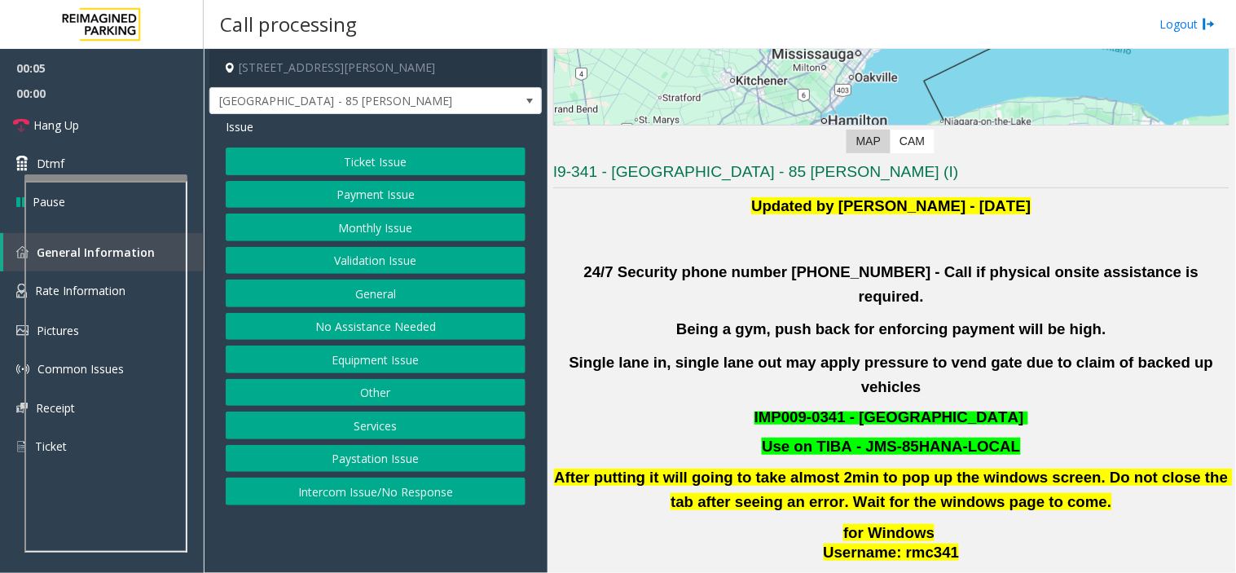
click at [397, 264] on button "Validation Issue" at bounding box center [376, 261] width 300 height 28
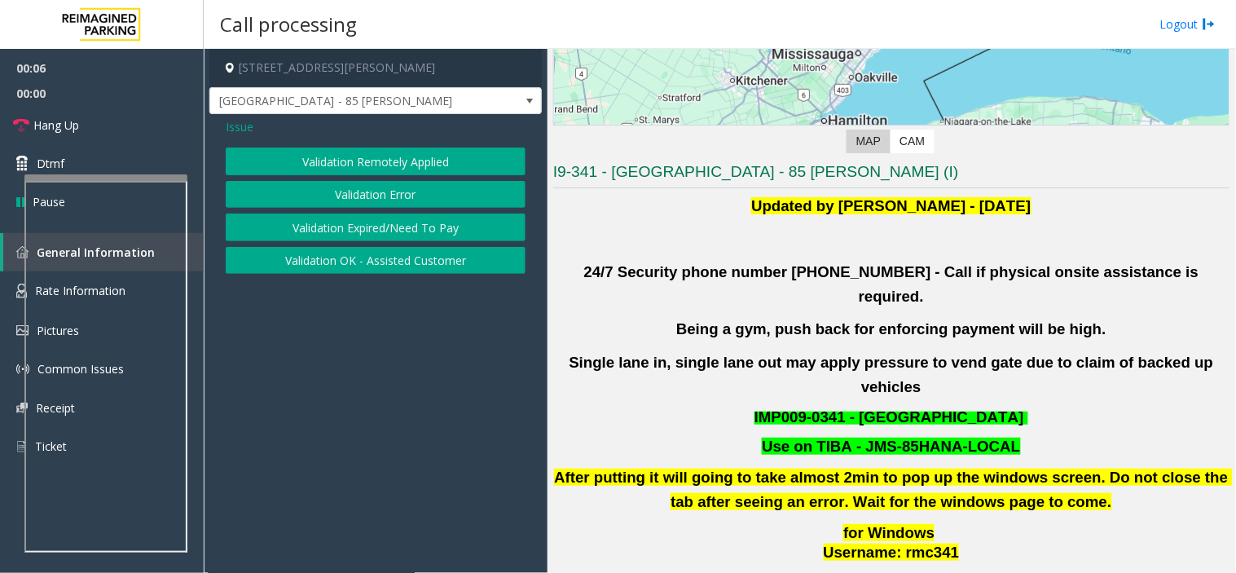
click at [408, 190] on button "Validation Error" at bounding box center [376, 195] width 300 height 28
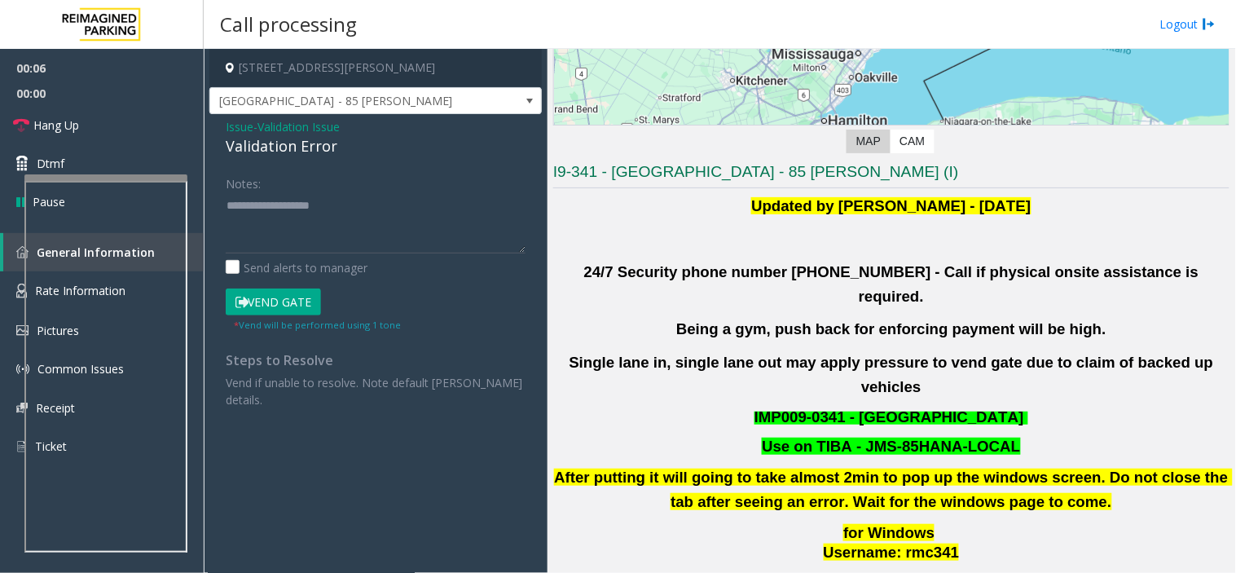
click at [306, 152] on div "Validation Error" at bounding box center [376, 146] width 300 height 22
copy div "Validation Error"
click at [348, 210] on textarea at bounding box center [376, 222] width 300 height 61
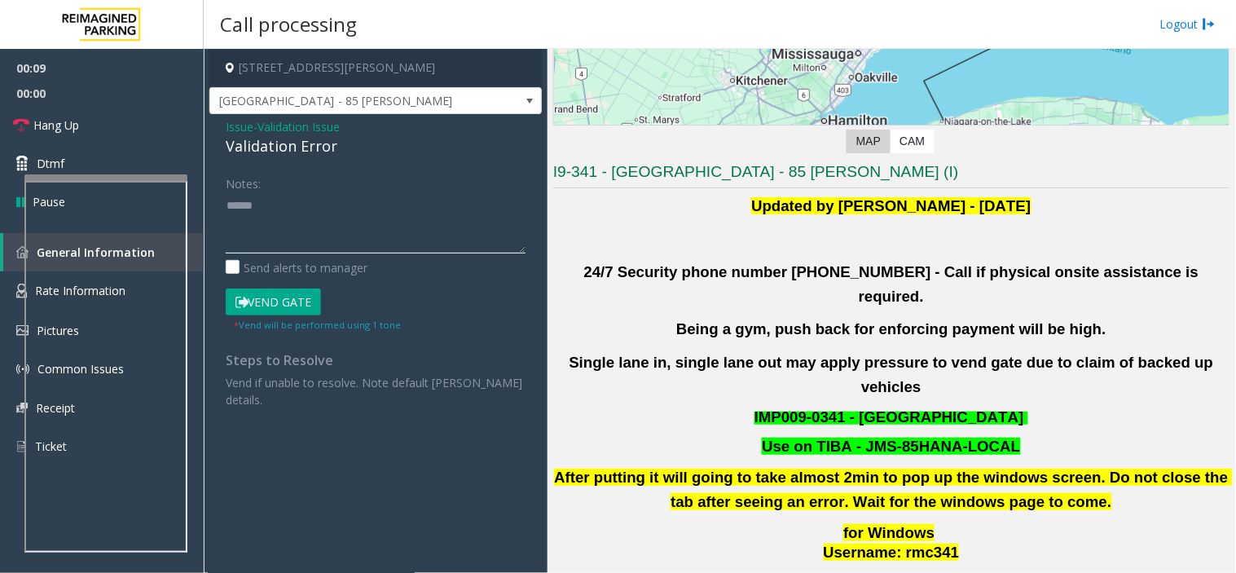
paste textarea "**********"
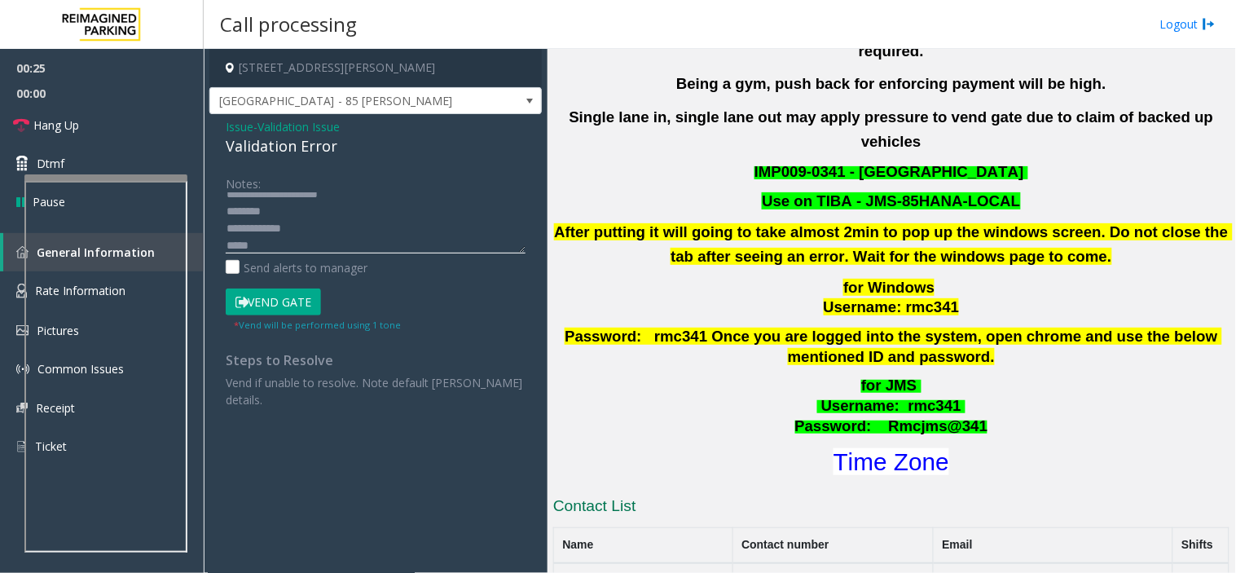
scroll to position [633, 0]
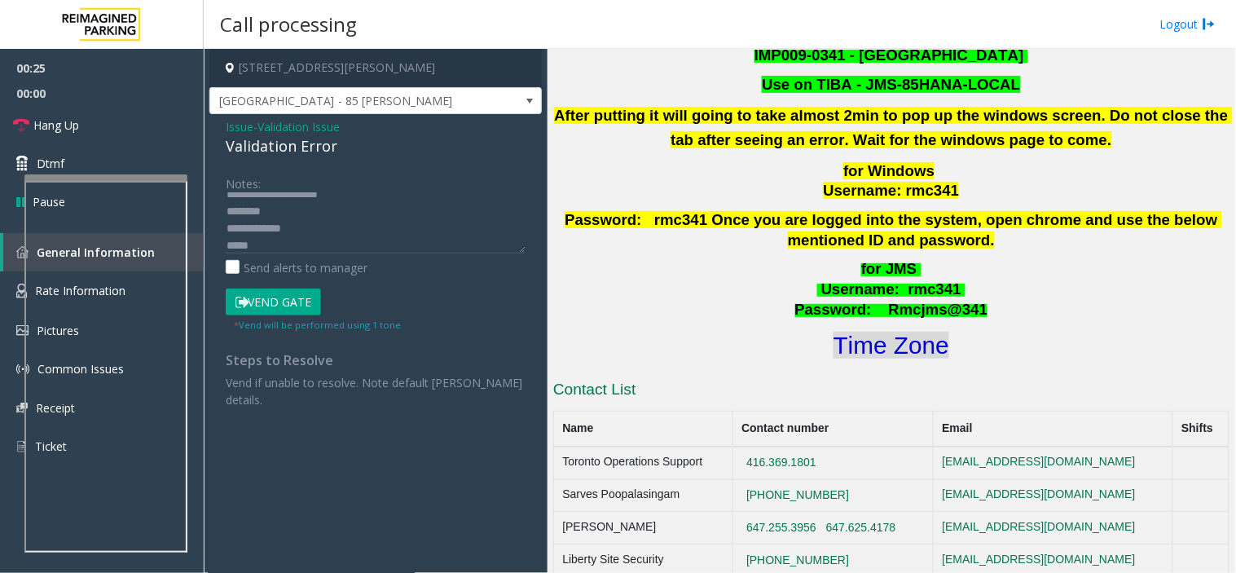
click at [899, 332] on font "Time Zone" at bounding box center [892, 345] width 116 height 27
click at [303, 314] on button "Vend Gate" at bounding box center [273, 303] width 95 height 28
click at [312, 239] on textarea at bounding box center [376, 222] width 300 height 61
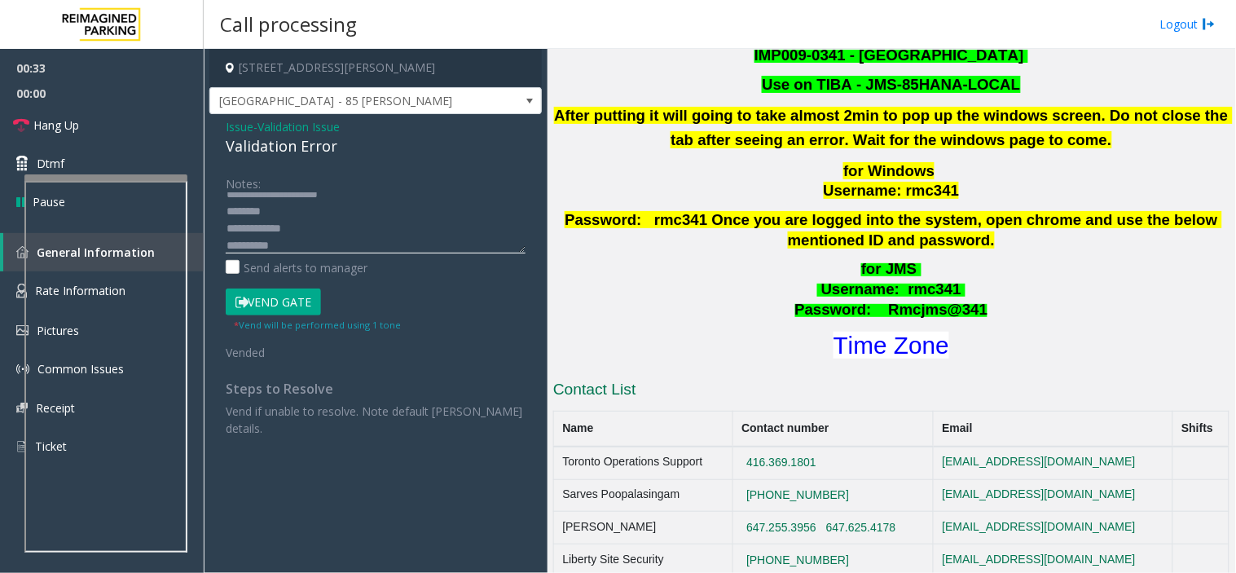
click at [356, 237] on textarea at bounding box center [376, 222] width 300 height 61
paste textarea "**********"
type textarea "**********"
click at [77, 127] on span "Hang Up" at bounding box center [56, 125] width 46 height 17
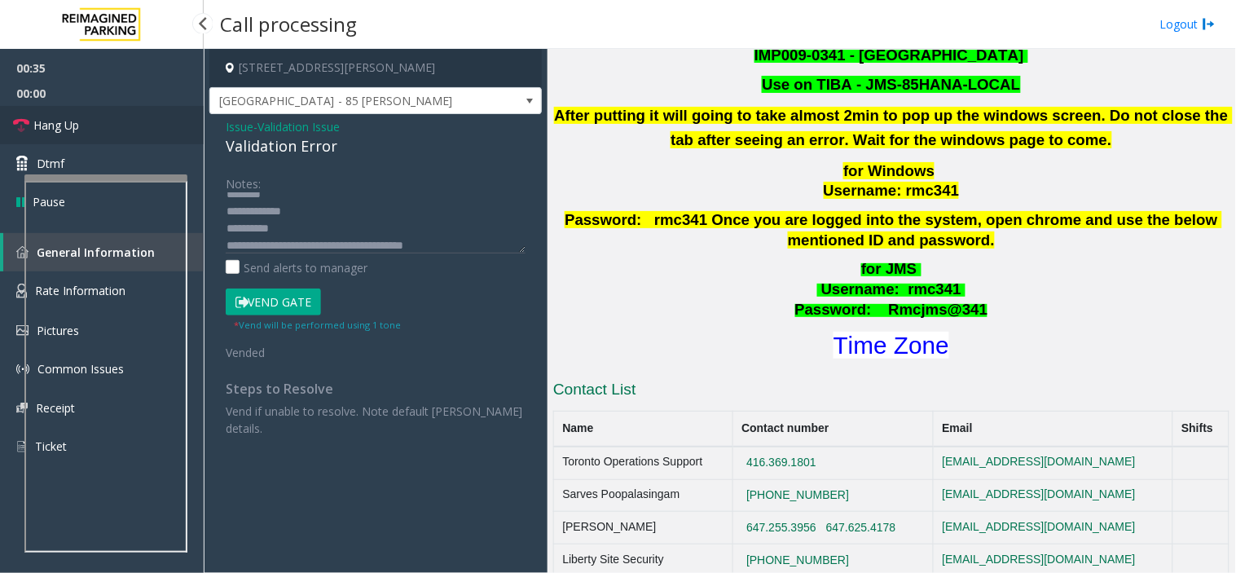
click at [77, 127] on span "Hang Up" at bounding box center [56, 125] width 46 height 17
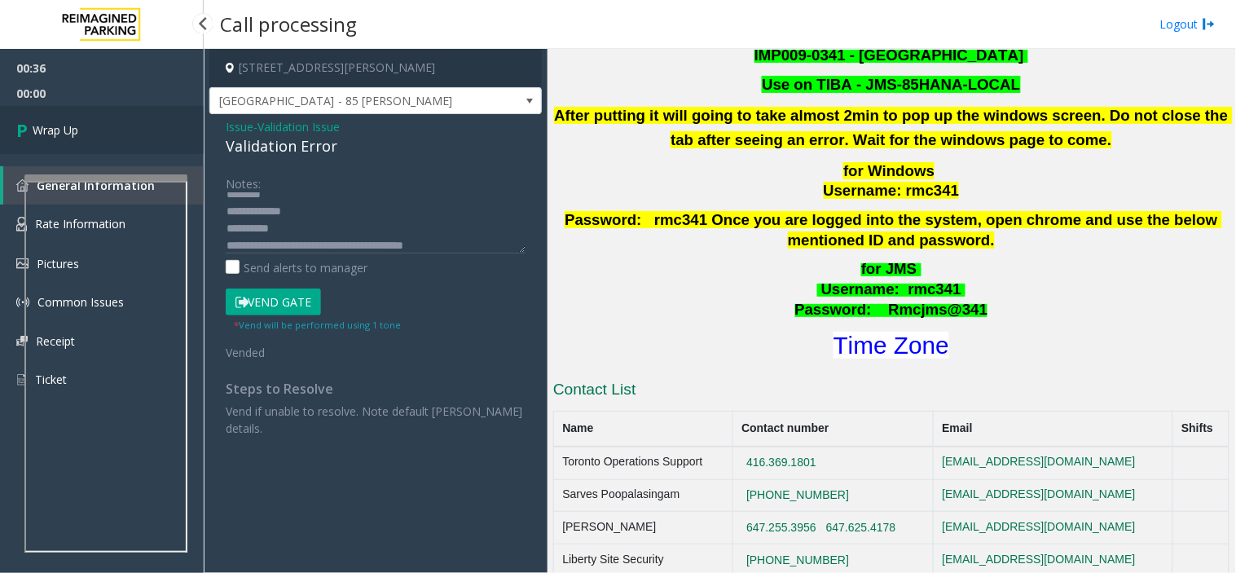
click at [77, 127] on span "Wrap Up" at bounding box center [56, 129] width 46 height 17
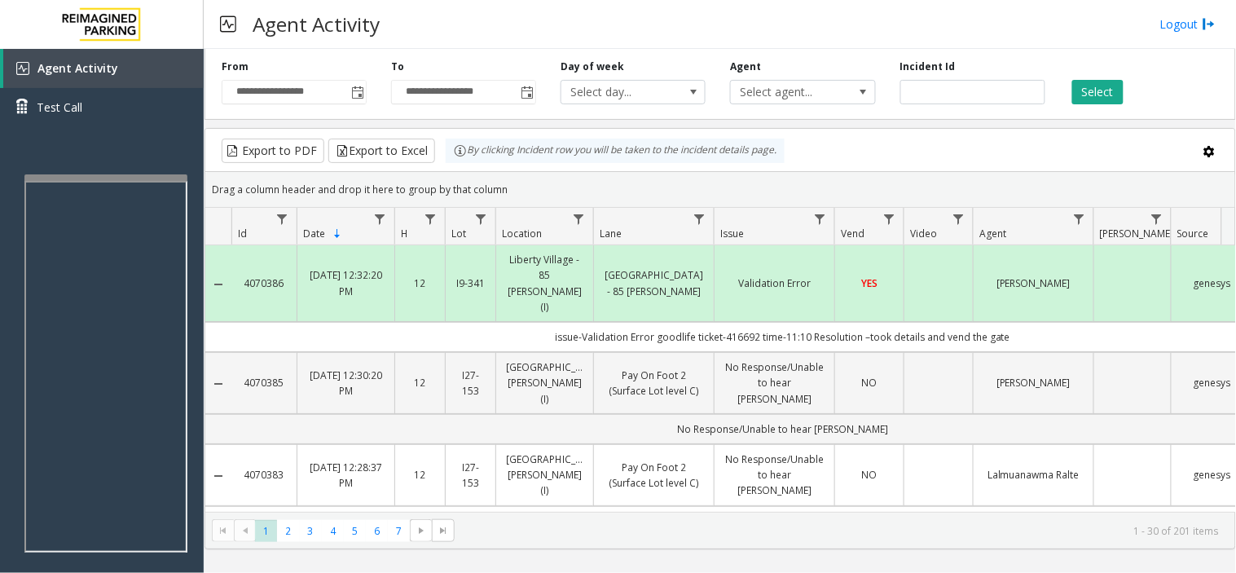
click at [568, 322] on td "issue-Validation Error goodlife ticket-416692 time-11:10 Resolution –took detai…" at bounding box center [782, 337] width 1103 height 30
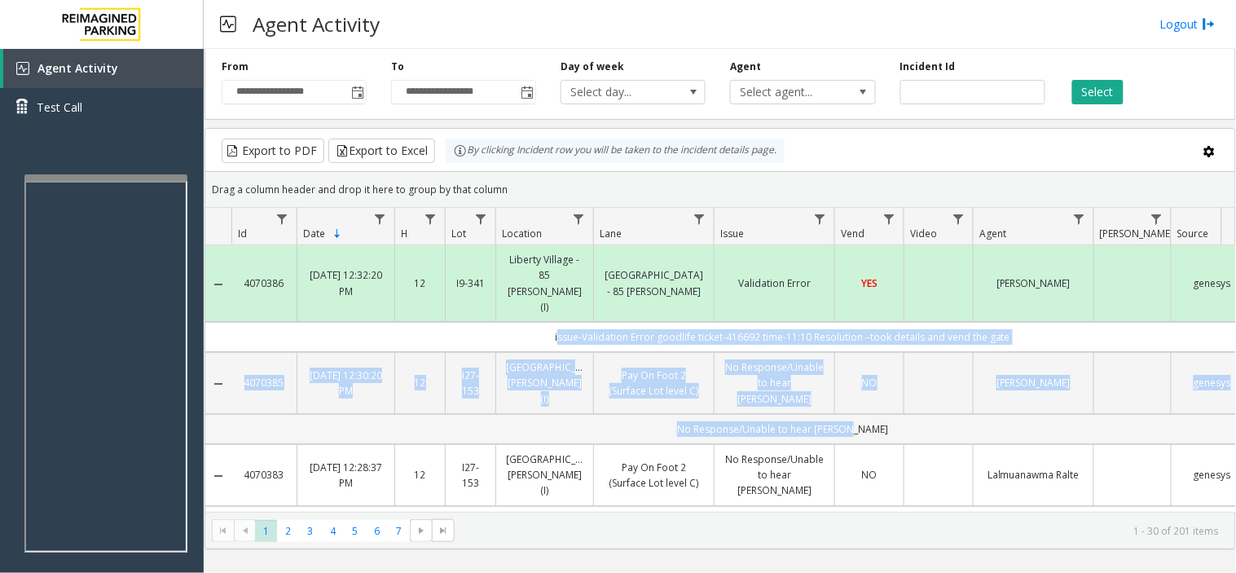
drag, startPoint x: 568, startPoint y: 305, endPoint x: 1113, endPoint y: 394, distance: 552.4
click at [1113, 414] on td "No Response/Unable to hear [PERSON_NAME]" at bounding box center [782, 429] width 1103 height 30
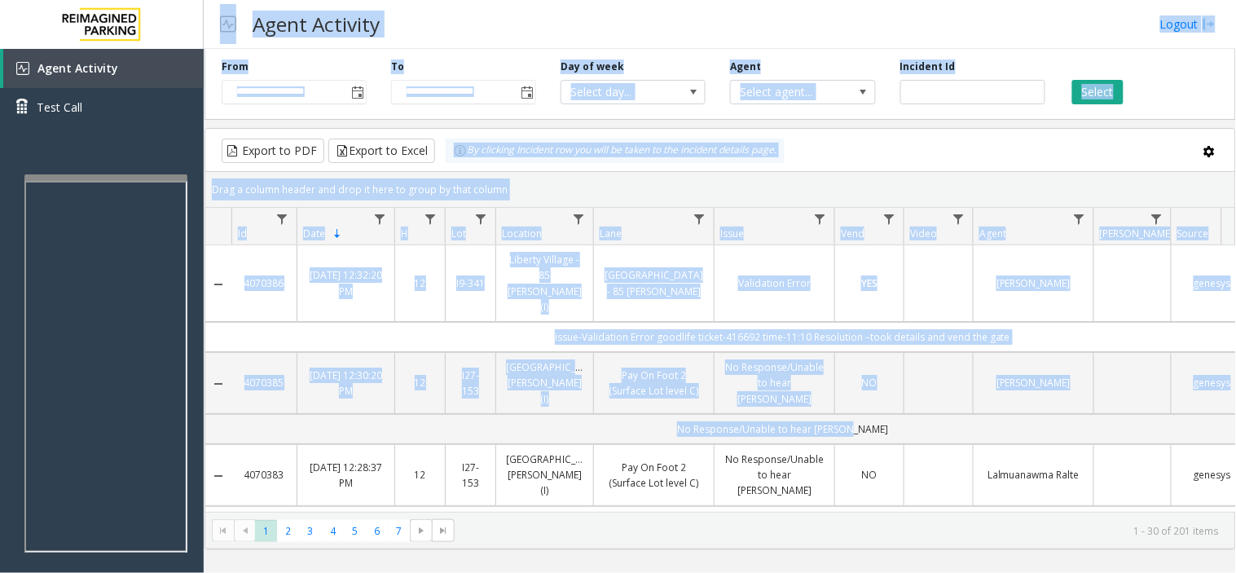
drag, startPoint x: 1113, startPoint y: 394, endPoint x: 243, endPoint y: 29, distance: 943.9
click at [231, 29] on div "**********" at bounding box center [720, 286] width 1033 height 573
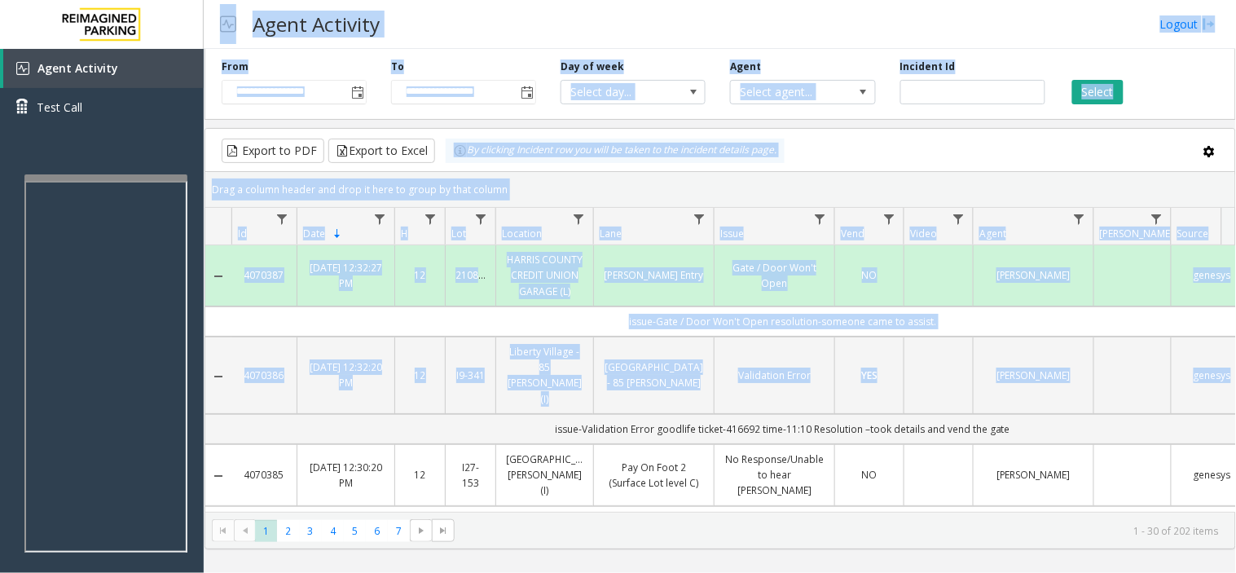
click at [254, 29] on h3 "Agent Activity" at bounding box center [316, 24] width 143 height 40
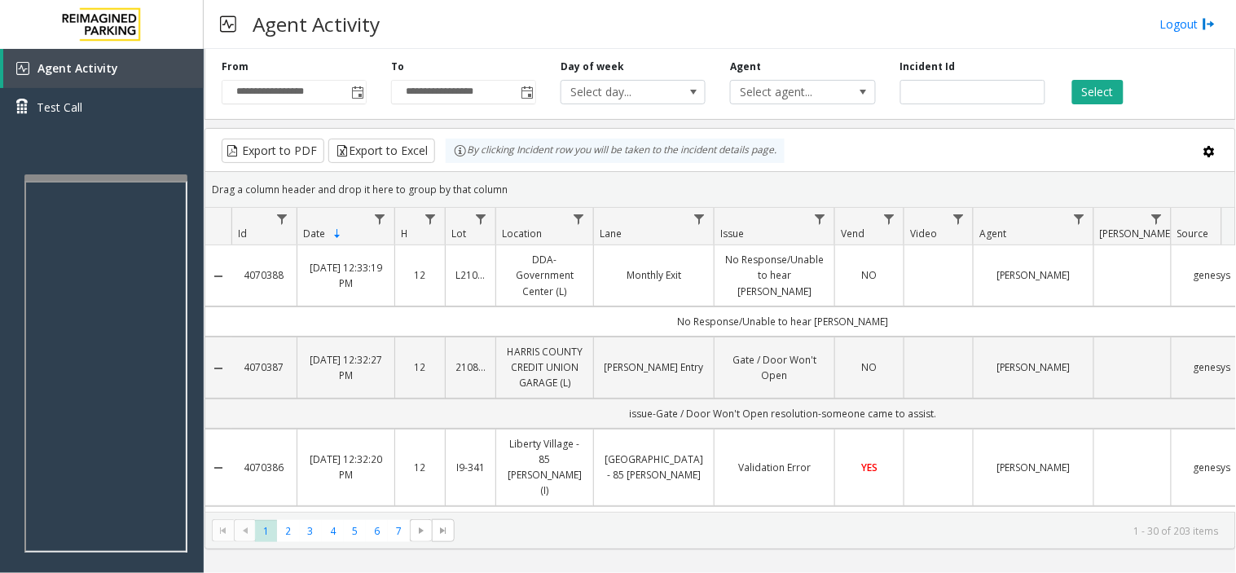
click at [1009, 129] on kendo-grid-toolbar "Export to PDF Export to Excel By clicking Incident row you will be taken to the…" at bounding box center [720, 150] width 1030 height 43
drag, startPoint x: 1009, startPoint y: 128, endPoint x: 838, endPoint y: 163, distance: 174.7
click at [838, 163] on kendo-grid-toolbar "Export to PDF Export to Excel By clicking Incident row you will be taken to the…" at bounding box center [720, 150] width 1030 height 43
click at [838, 163] on div "Export to PDF Export to Excel By clicking Incident row you will be taken to the…" at bounding box center [720, 151] width 1002 height 24
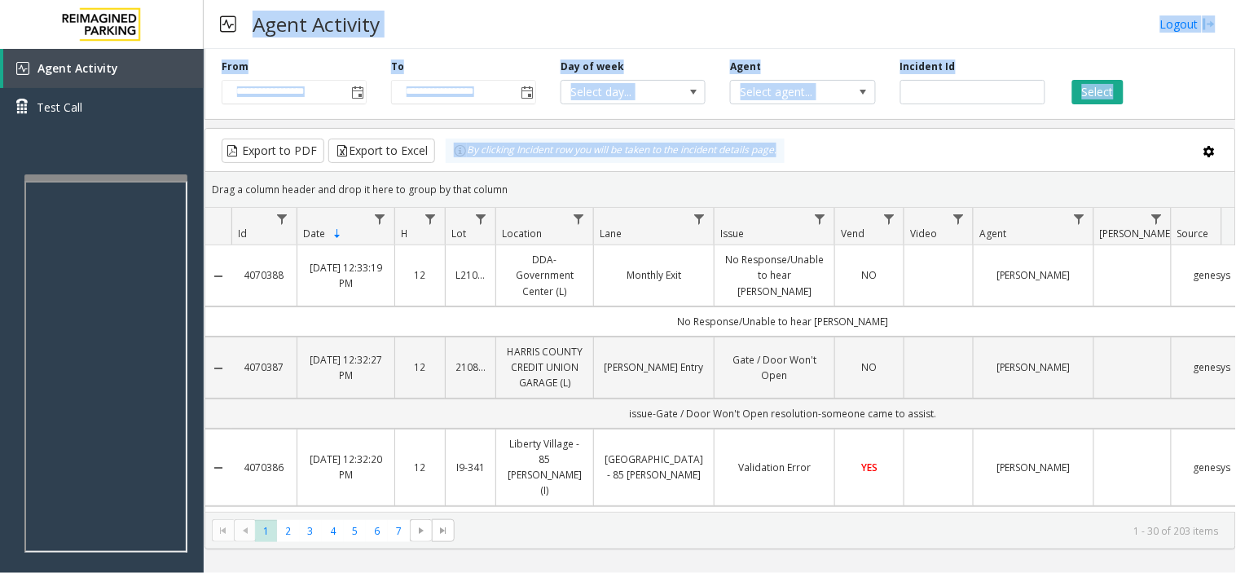
drag, startPoint x: 838, startPoint y: 163, endPoint x: 308, endPoint y: 19, distance: 549.0
click at [308, 19] on div "**********" at bounding box center [720, 286] width 1033 height 573
click at [308, 19] on h3 "Agent Activity" at bounding box center [316, 24] width 143 height 40
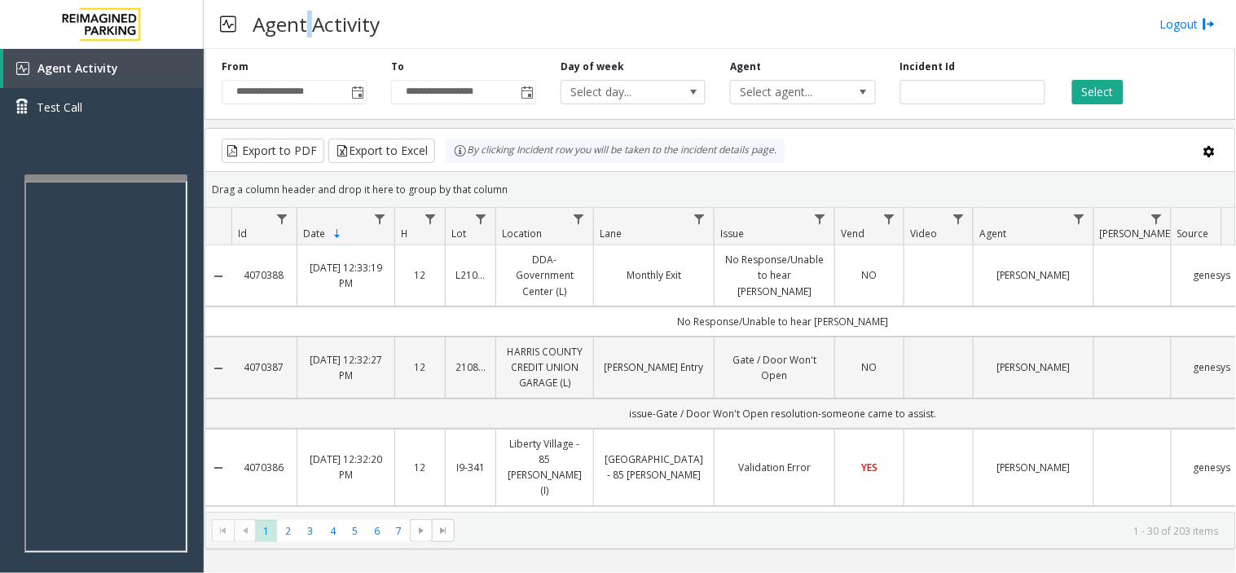
click at [308, 19] on h3 "Agent Activity" at bounding box center [316, 24] width 143 height 40
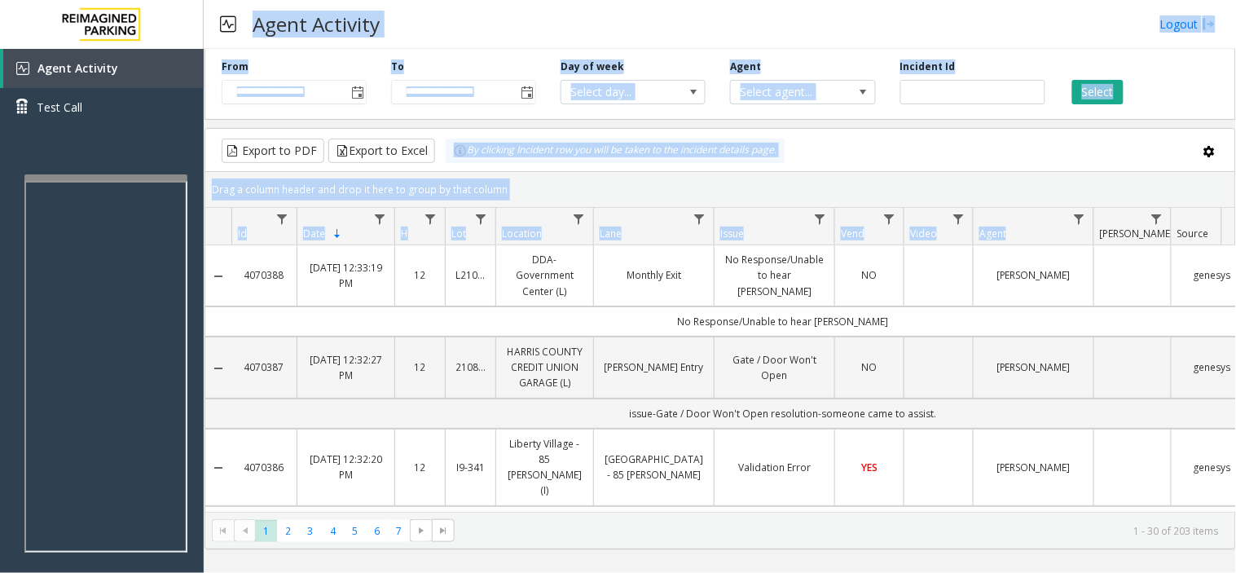
drag, startPoint x: 308, startPoint y: 19, endPoint x: 974, endPoint y: 214, distance: 693.8
click at [974, 214] on div "**********" at bounding box center [720, 286] width 1033 height 573
click at [974, 214] on th "Agent" at bounding box center [1033, 226] width 121 height 37
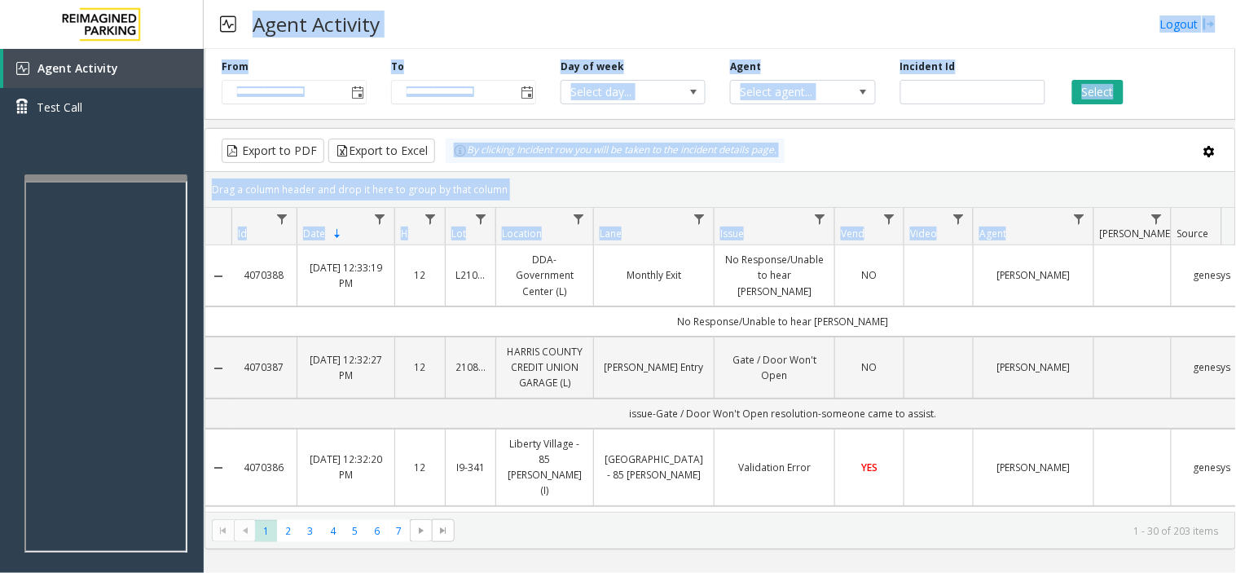
click at [974, 214] on th "Agent" at bounding box center [1033, 226] width 121 height 37
click at [1047, 221] on th "Agent" at bounding box center [1033, 226] width 121 height 37
click at [879, 243] on tr "Id Date Sorted Descending H Lot Location Lane Issue Vend Video Agent [PERSON_NA…" at bounding box center [769, 226] width 1129 height 37
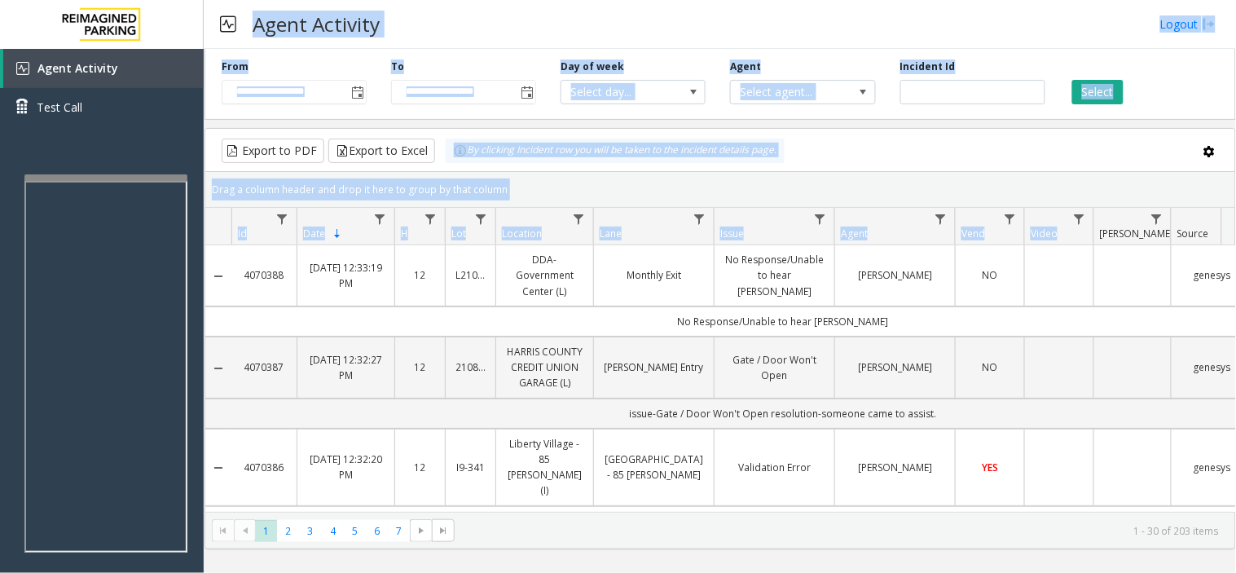
click at [763, 165] on kendo-grid-toolbar "Export to PDF Export to Excel By clicking Incident row you will be taken to the…" at bounding box center [720, 150] width 1030 height 43
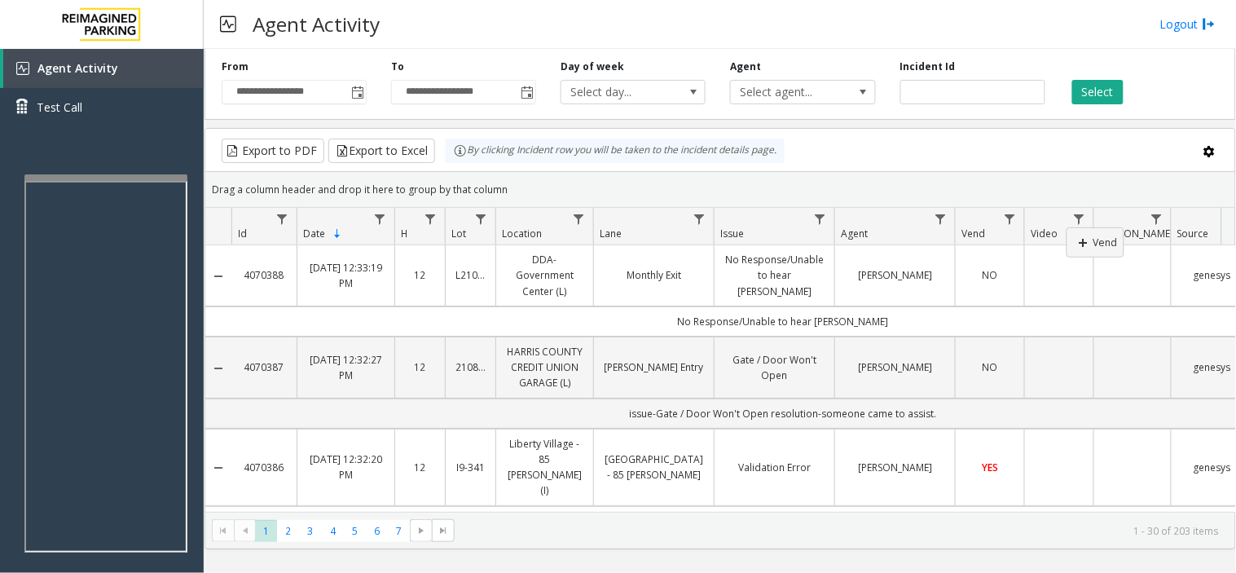
click at [1066, 227] on tr "Id Date Sorted Descending H Lot Location Lane Issue Agent Vend Video [PERSON_NA…" at bounding box center [769, 226] width 1129 height 37
click at [991, 223] on tr "Id Date Sorted Descending H Lot Location Lane Issue Agent Video [PERSON_NAME] S…" at bounding box center [769, 226] width 1129 height 37
click at [289, 20] on div "**********" at bounding box center [720, 286] width 1033 height 573
click at [372, 9] on h3 "Agent Activity" at bounding box center [316, 24] width 143 height 40
